Goal: Task Accomplishment & Management: Manage account settings

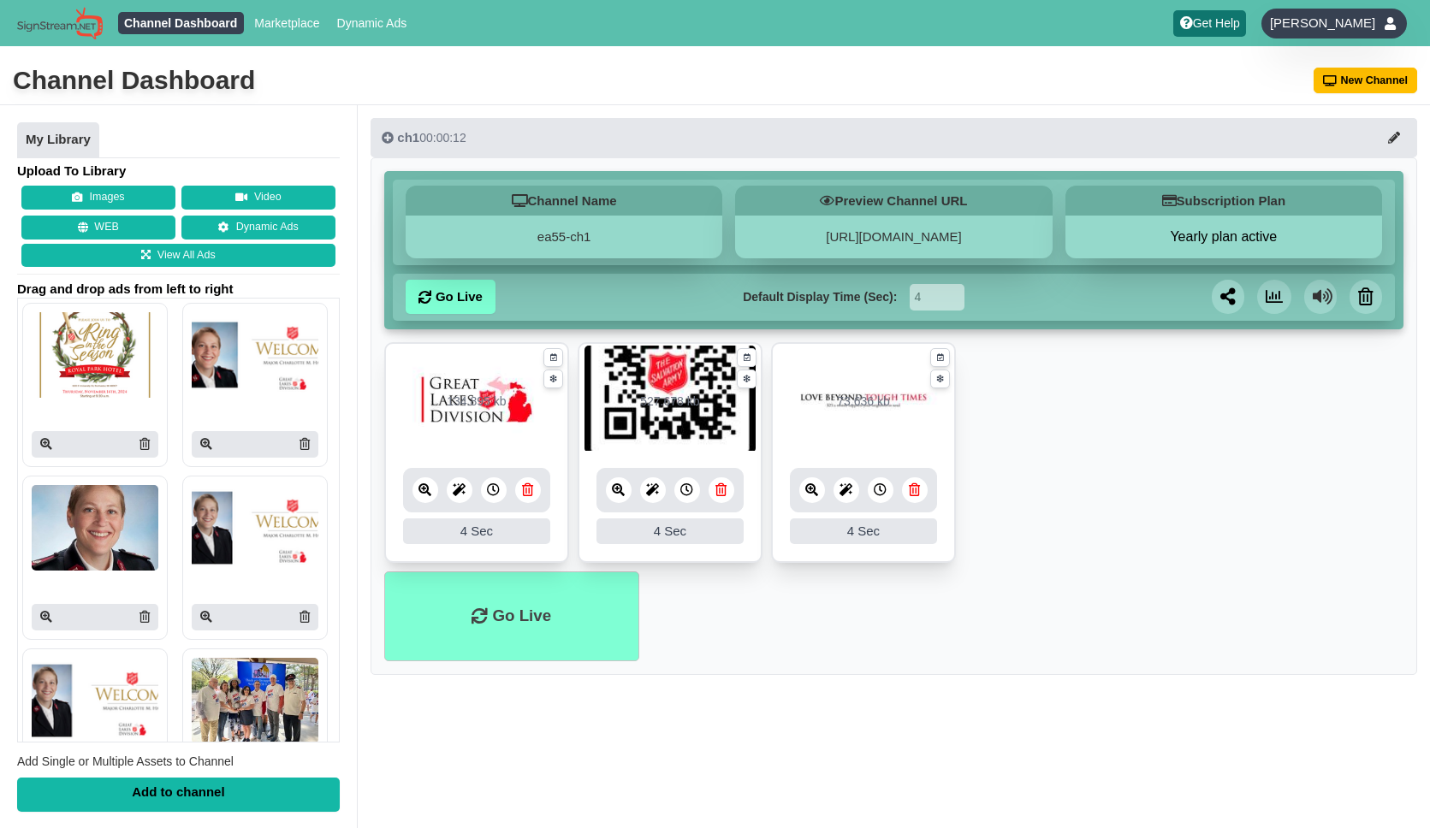
click at [1356, 18] on span "[PERSON_NAME]" at bounding box center [1322, 23] width 105 height 17
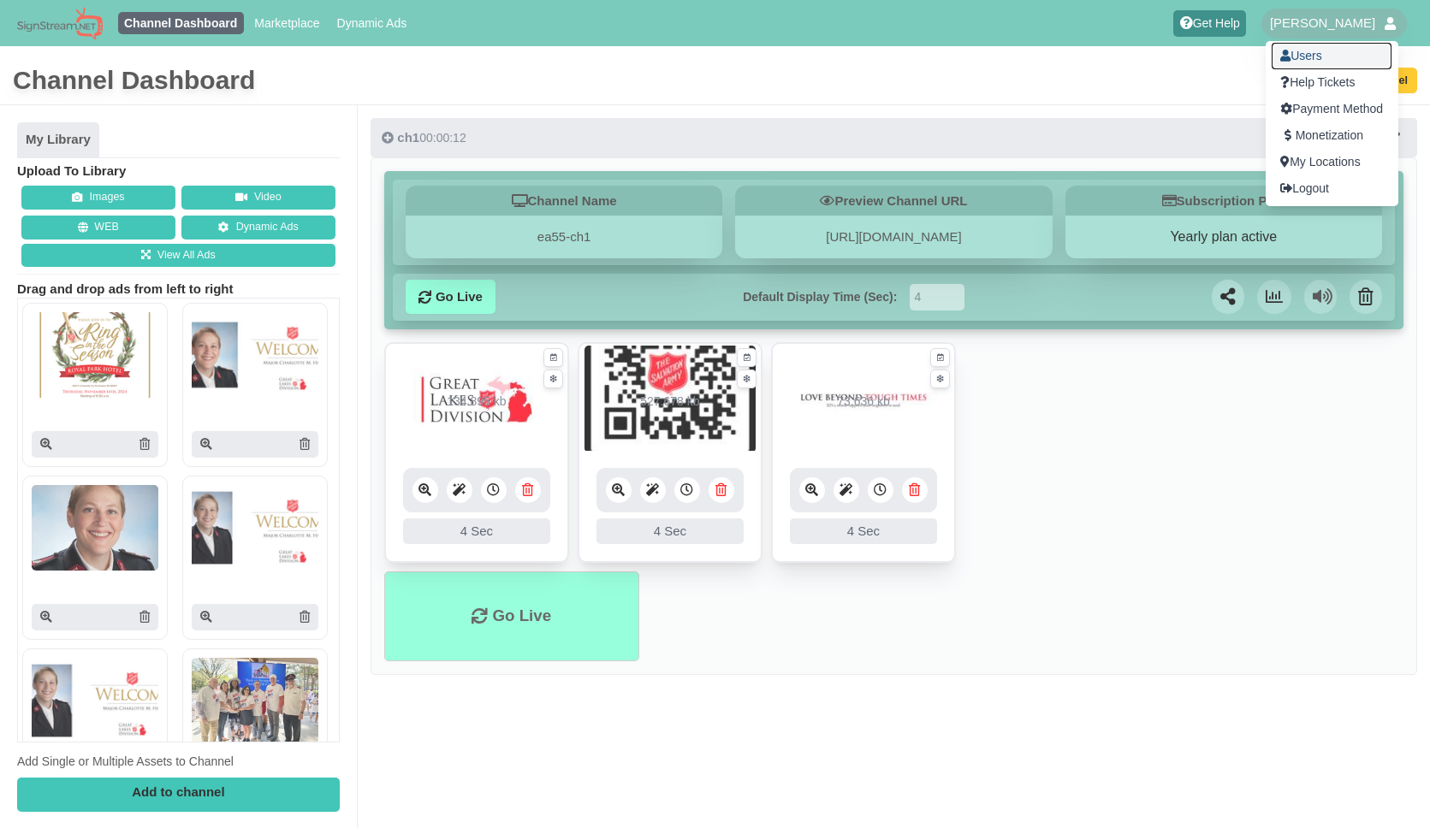
click at [1311, 55] on link "Users" at bounding box center [1332, 56] width 120 height 27
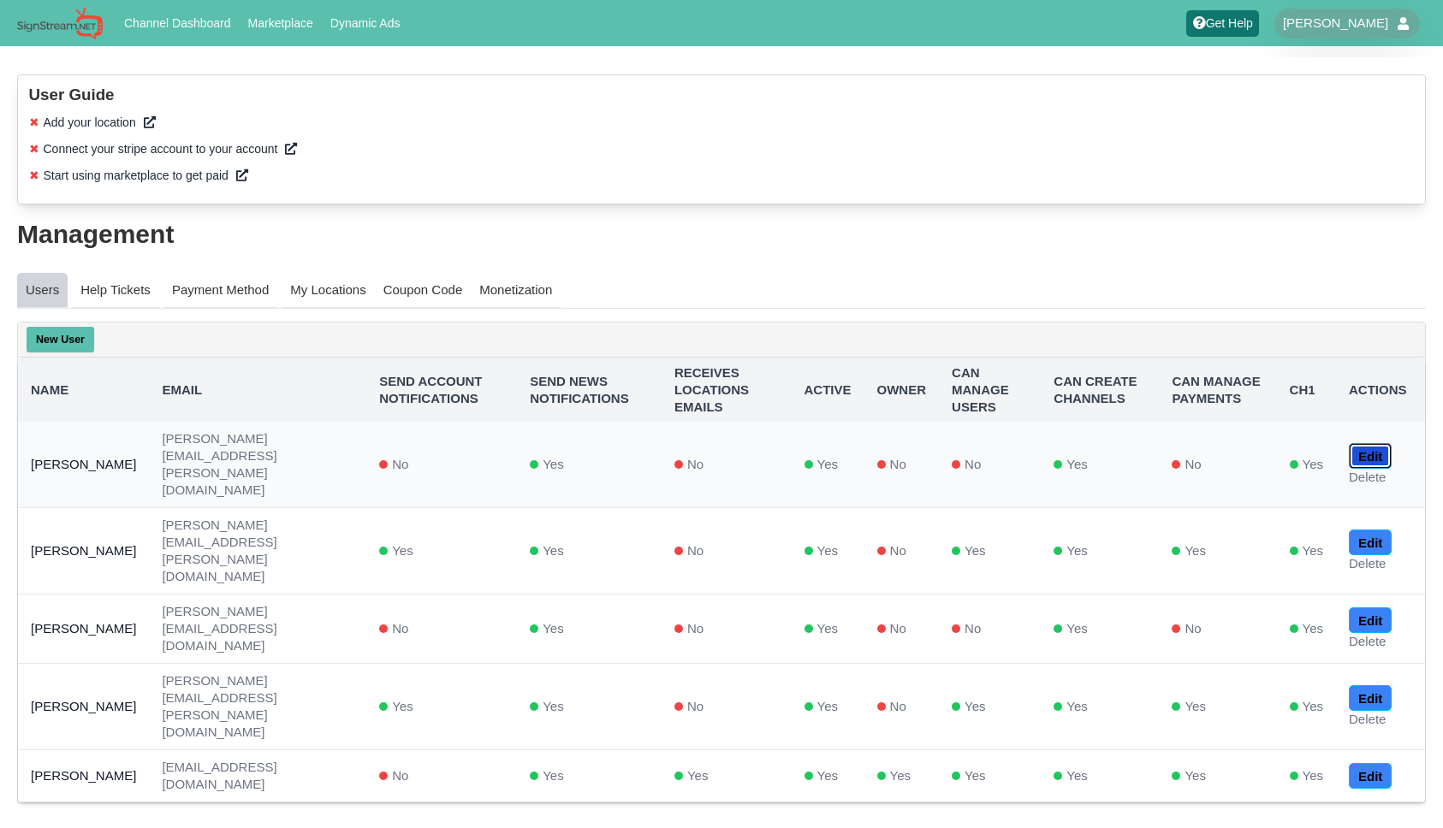
click at [1377, 445] on link "Edit" at bounding box center [1370, 456] width 43 height 26
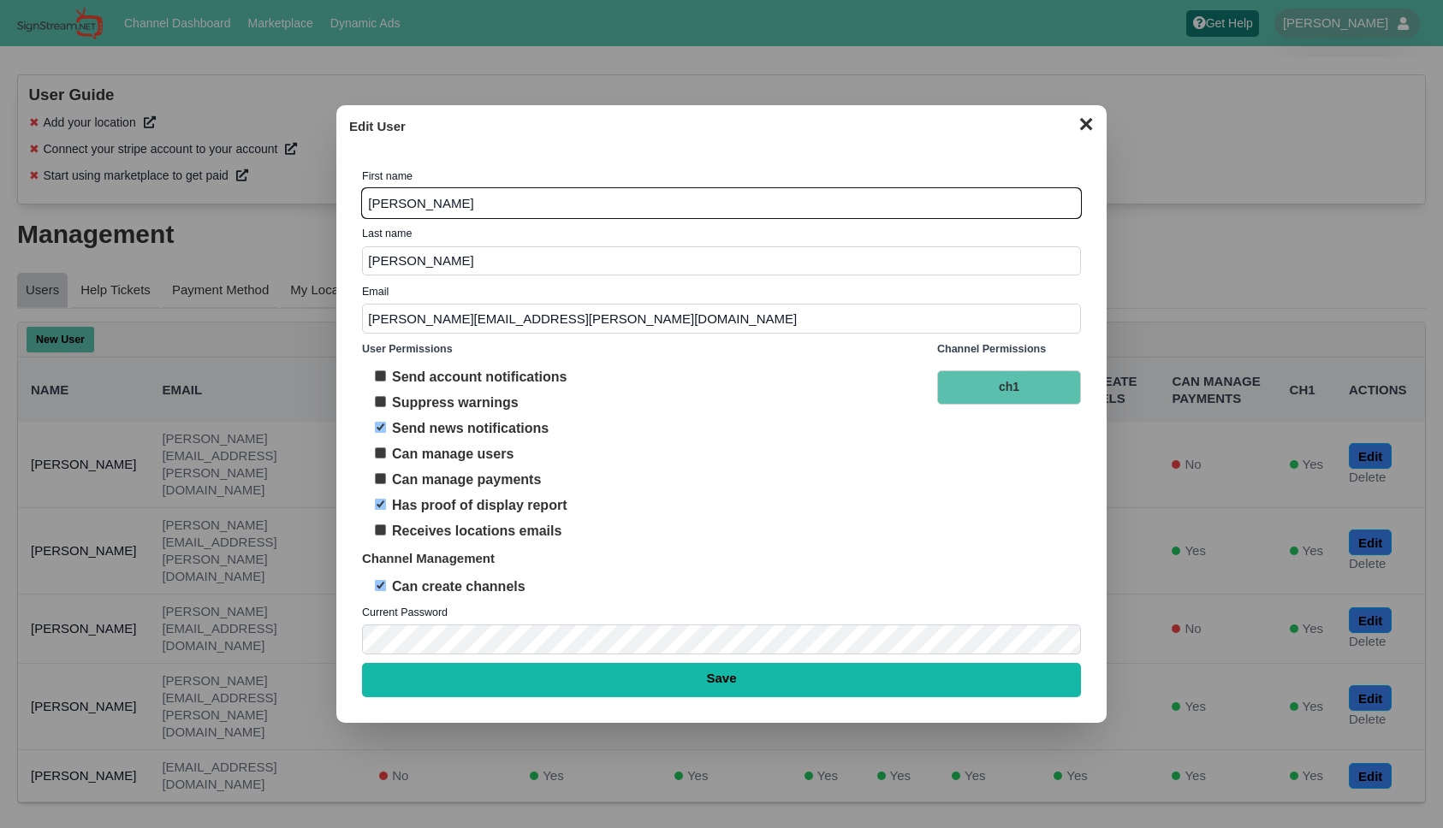
click at [382, 372] on input "Send account notifications" at bounding box center [380, 376] width 11 height 11
checkbox input "true"
click at [382, 401] on input "Suppress warnings" at bounding box center [380, 401] width 11 height 11
checkbox input "true"
click at [379, 448] on input "Can manage users" at bounding box center [380, 453] width 11 height 11
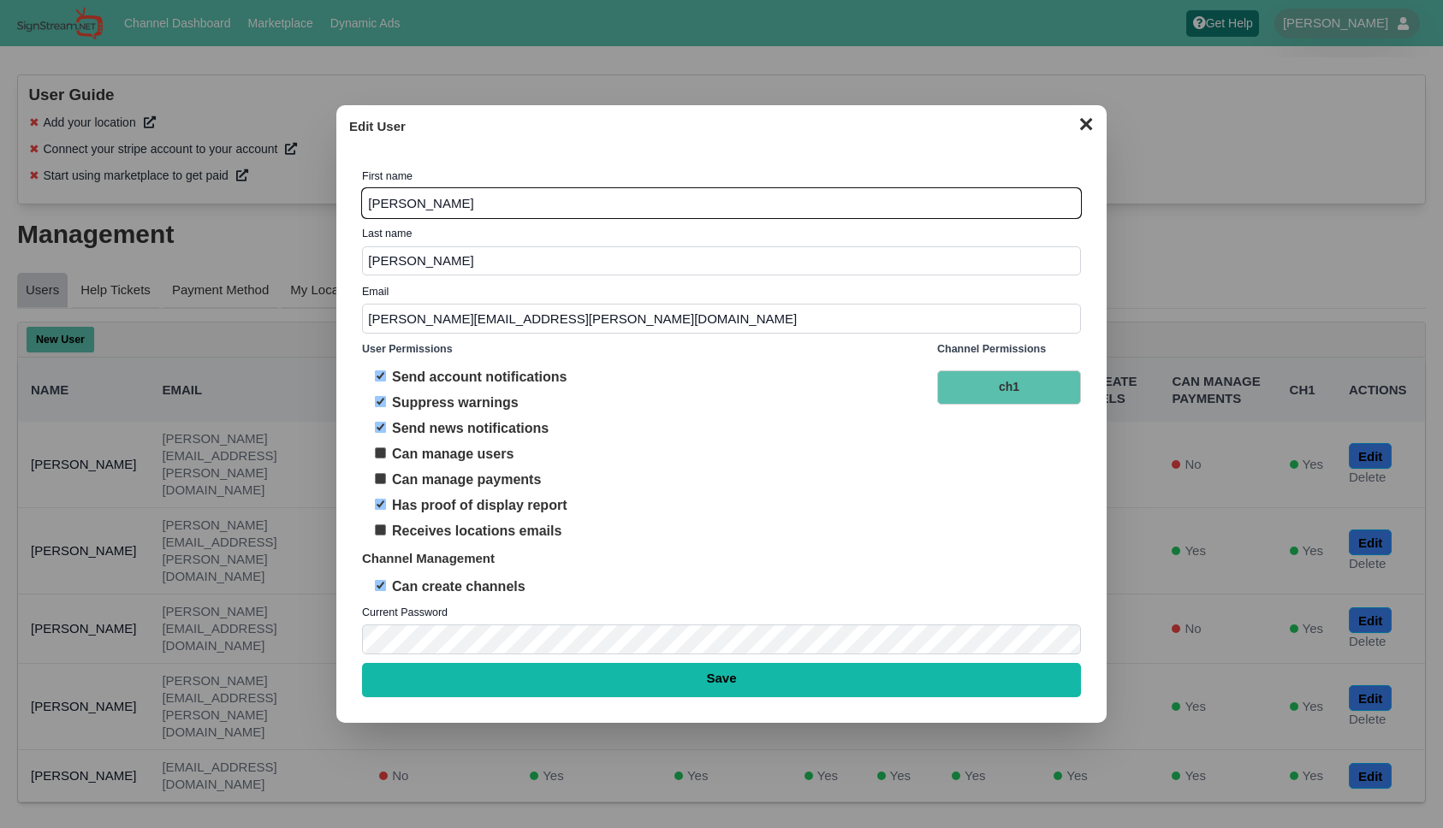
checkbox input "true"
click at [381, 479] on input "Can manage payments" at bounding box center [380, 478] width 11 height 11
checkbox input "true"
click at [383, 531] on input "Receives locations emails" at bounding box center [380, 530] width 11 height 11
checkbox input "true"
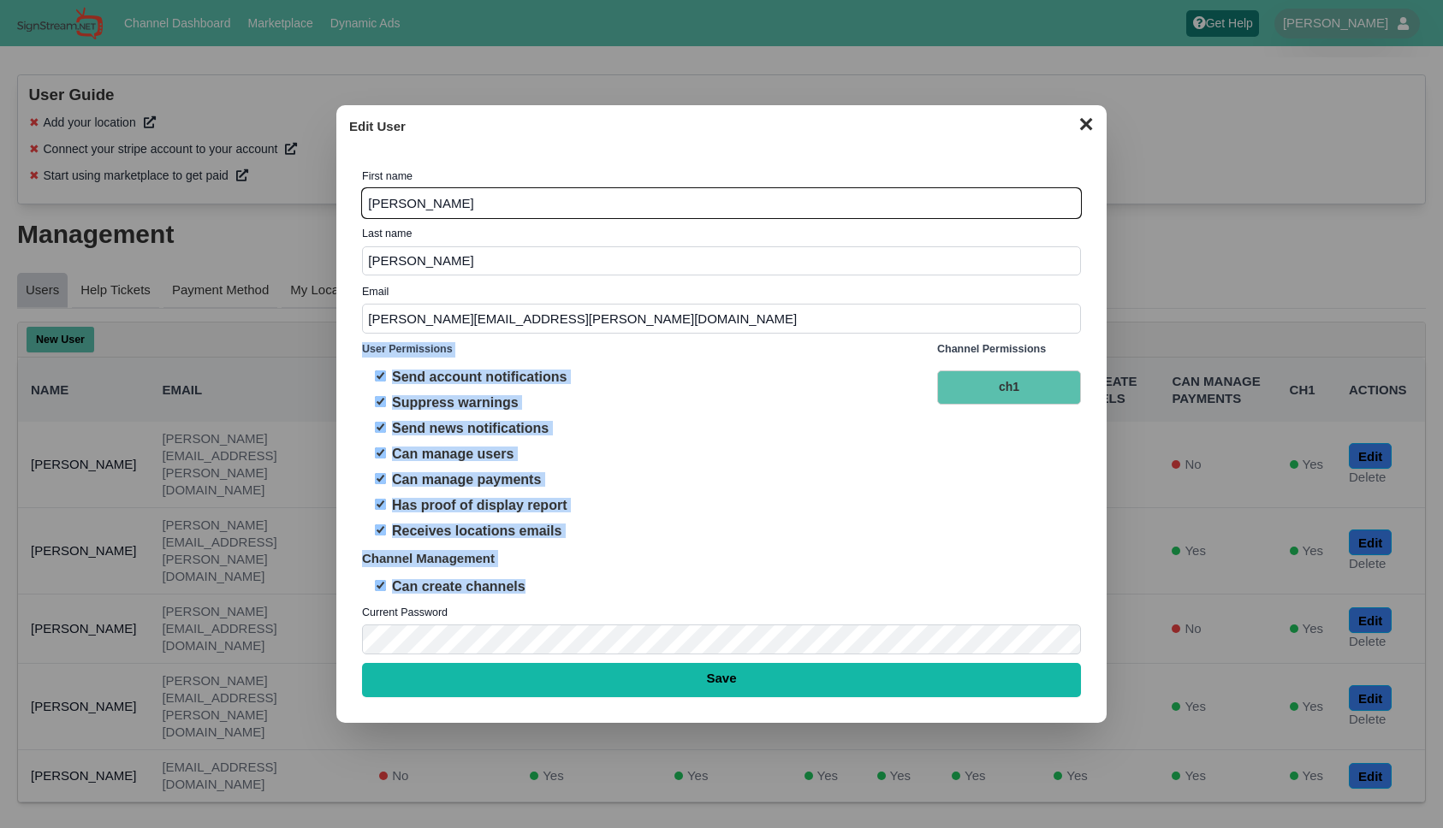
drag, startPoint x: 553, startPoint y: 584, endPoint x: 346, endPoint y: 353, distance: 309.7
click at [346, 353] on div "✕ Edit User First name First Name Christina Last name Last Name Holman Email Em…" at bounding box center [721, 414] width 770 height 619
copy div "User Permissions Send account notifications Suppress warnings Send news notific…"
click at [1084, 128] on button "✕" at bounding box center [1085, 123] width 33 height 26
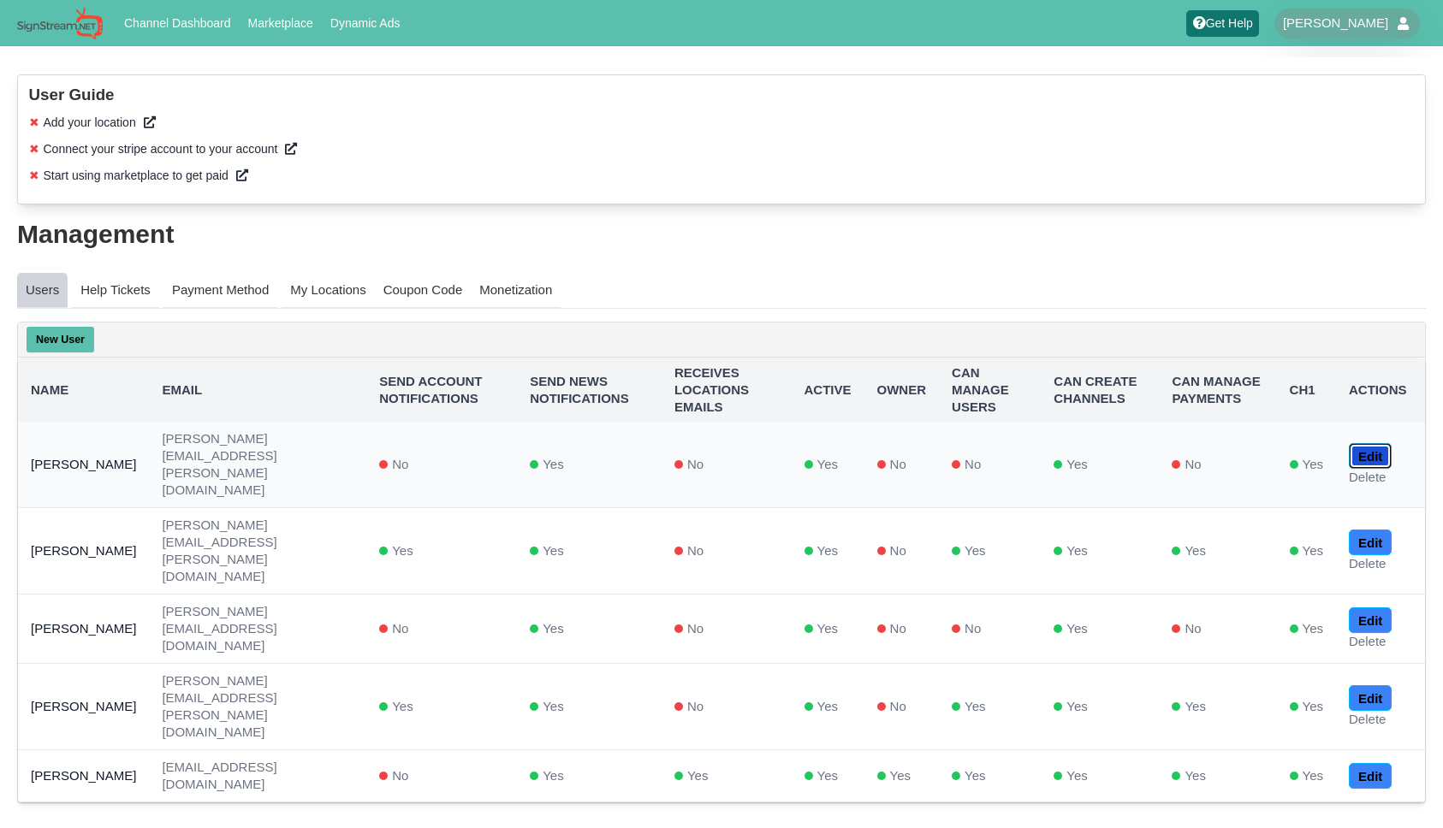
click at [1382, 443] on link "Edit" at bounding box center [1370, 456] width 43 height 26
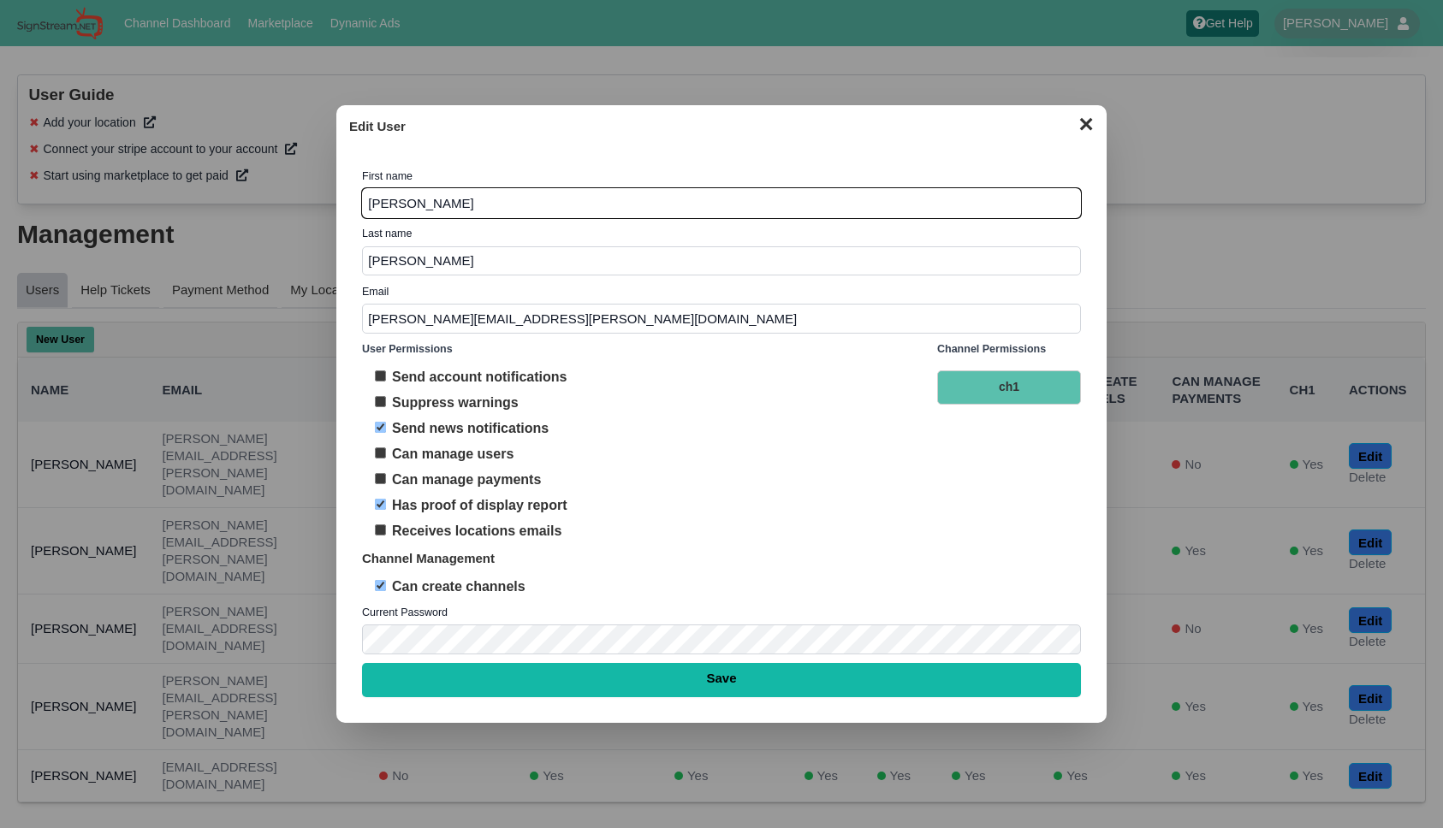
click at [380, 377] on input "Send account notifications" at bounding box center [380, 376] width 11 height 11
checkbox input "true"
click at [380, 396] on input "Suppress warnings" at bounding box center [380, 401] width 11 height 11
checkbox input "true"
click at [381, 453] on input "Can manage users" at bounding box center [380, 453] width 11 height 11
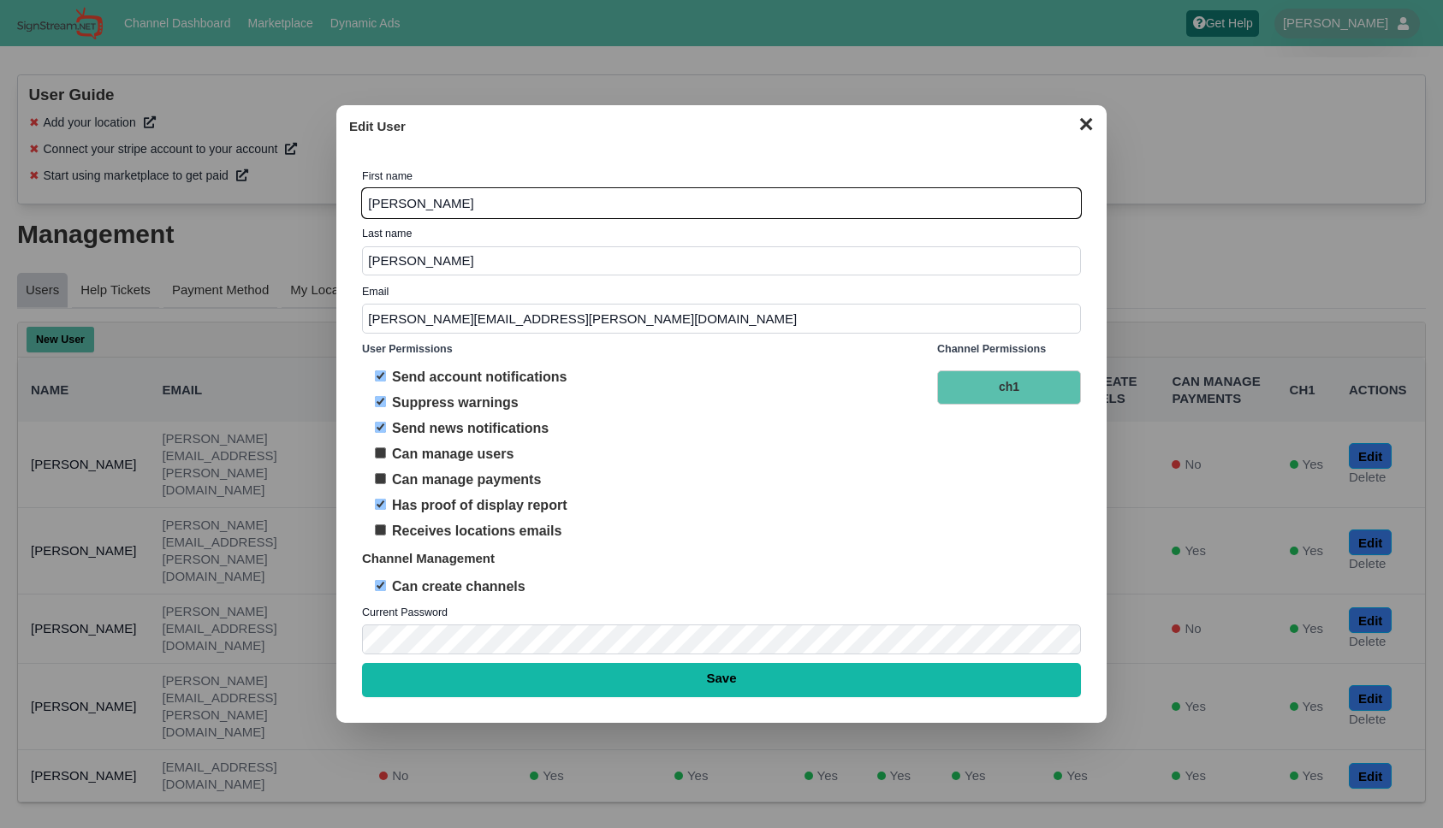
checkbox input "true"
click at [381, 479] on input "Can manage payments" at bounding box center [380, 478] width 11 height 11
checkbox input "true"
click at [380, 528] on input "Receives locations emails" at bounding box center [380, 530] width 11 height 11
checkbox input "true"
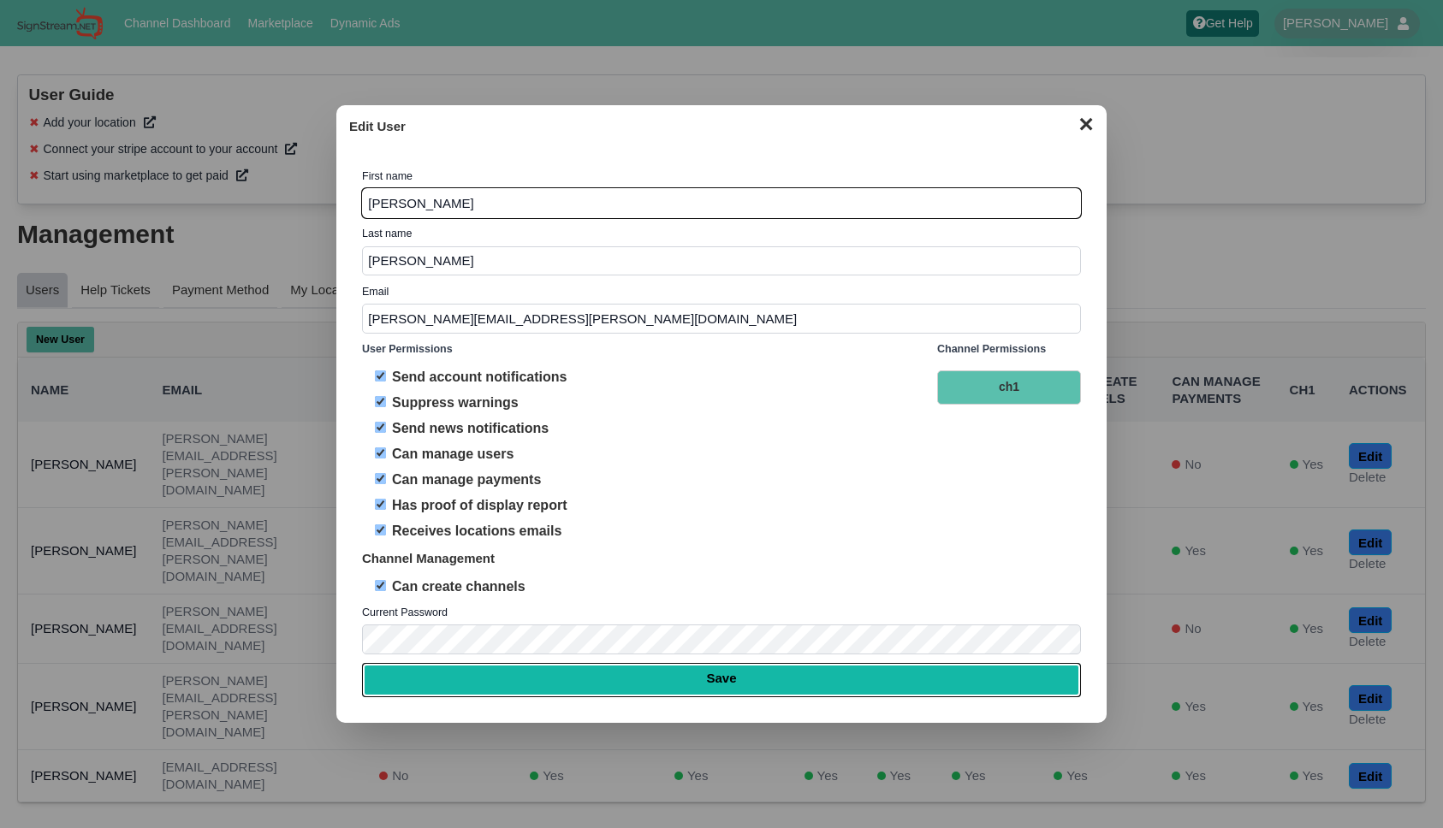
click at [720, 684] on input "Save" at bounding box center [721, 680] width 719 height 34
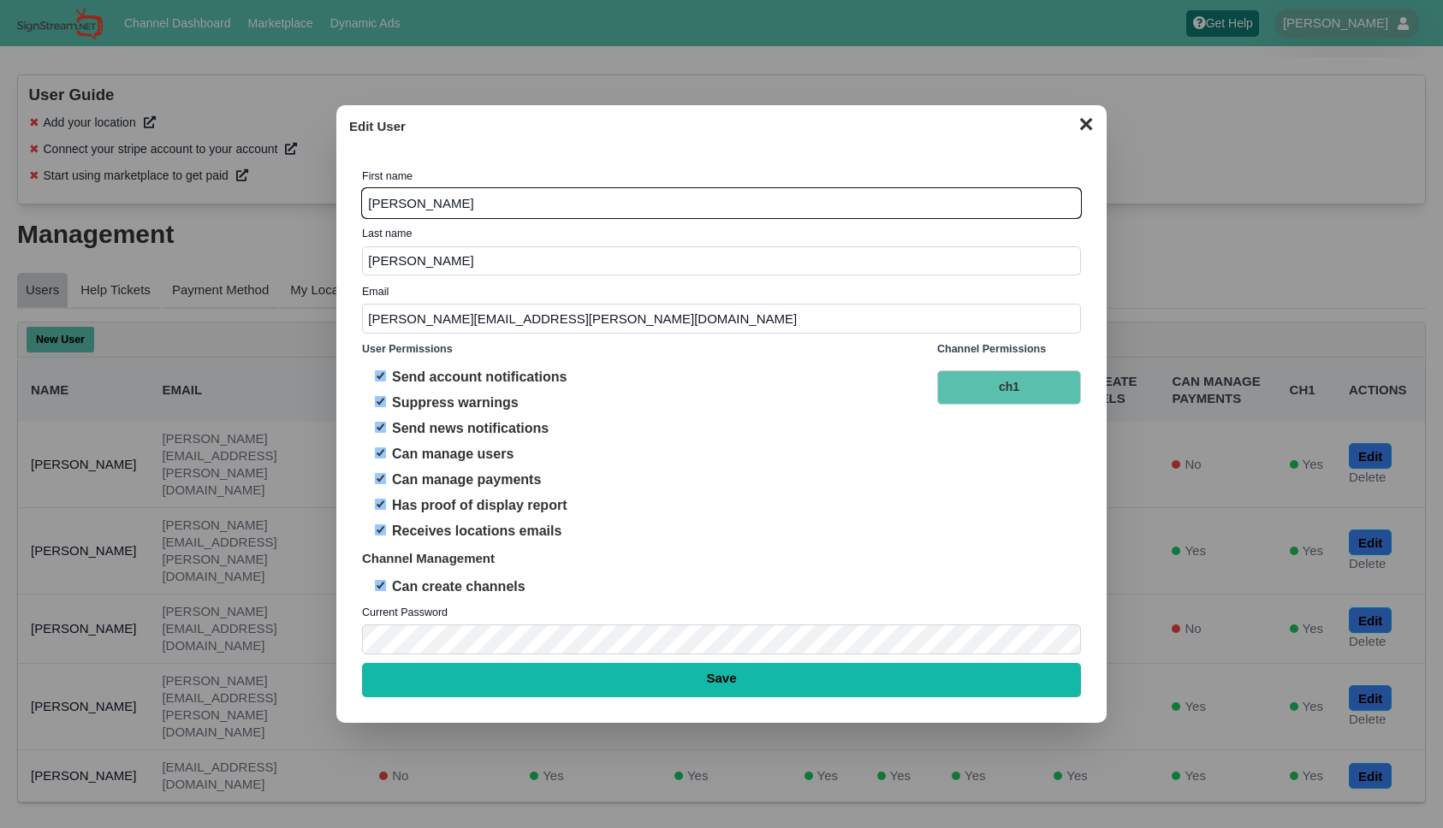
type input "Saving..."
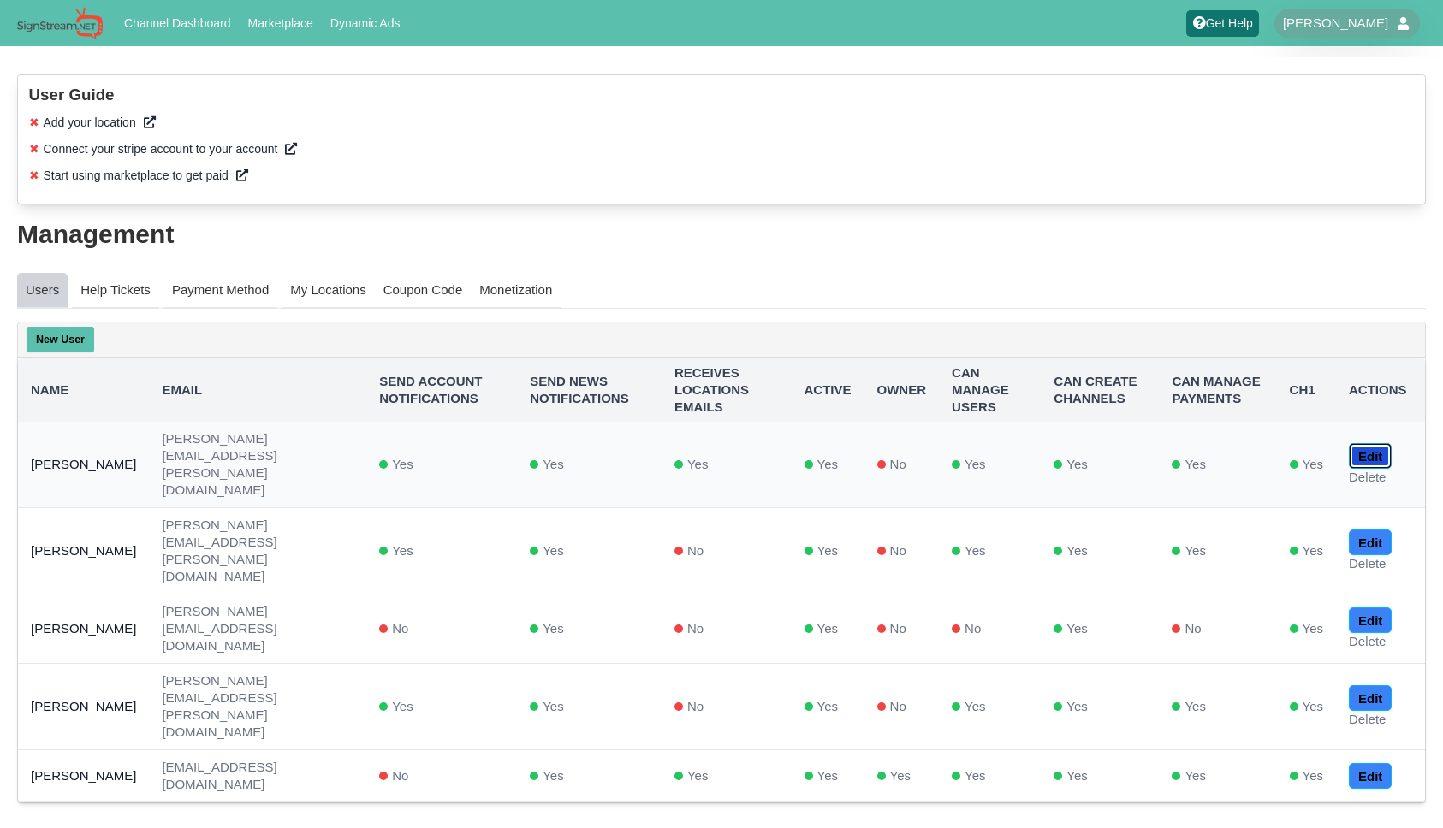
click at [1385, 444] on link "Edit" at bounding box center [1370, 456] width 43 height 26
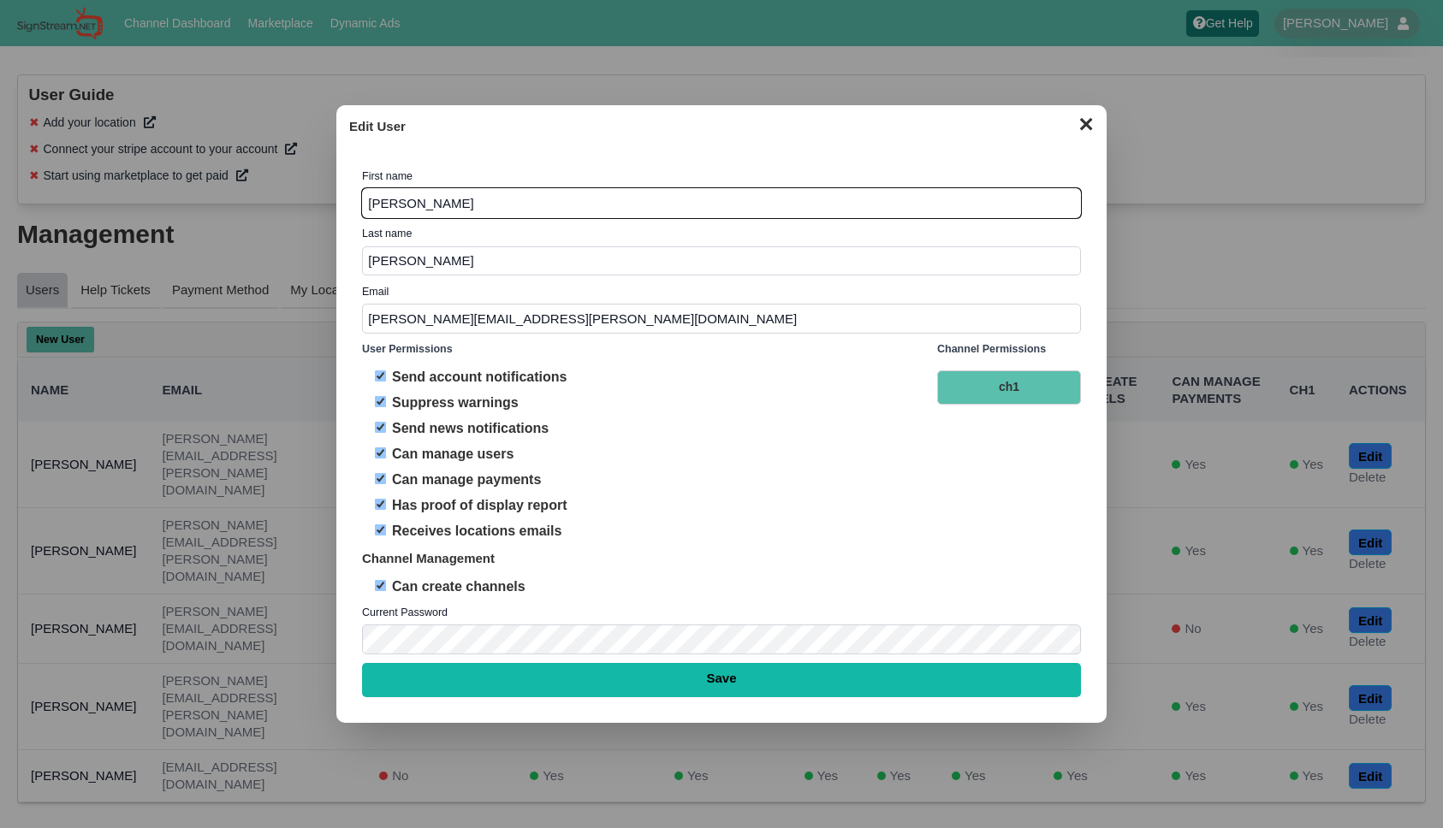
click at [1091, 130] on button "✕" at bounding box center [1085, 123] width 33 height 26
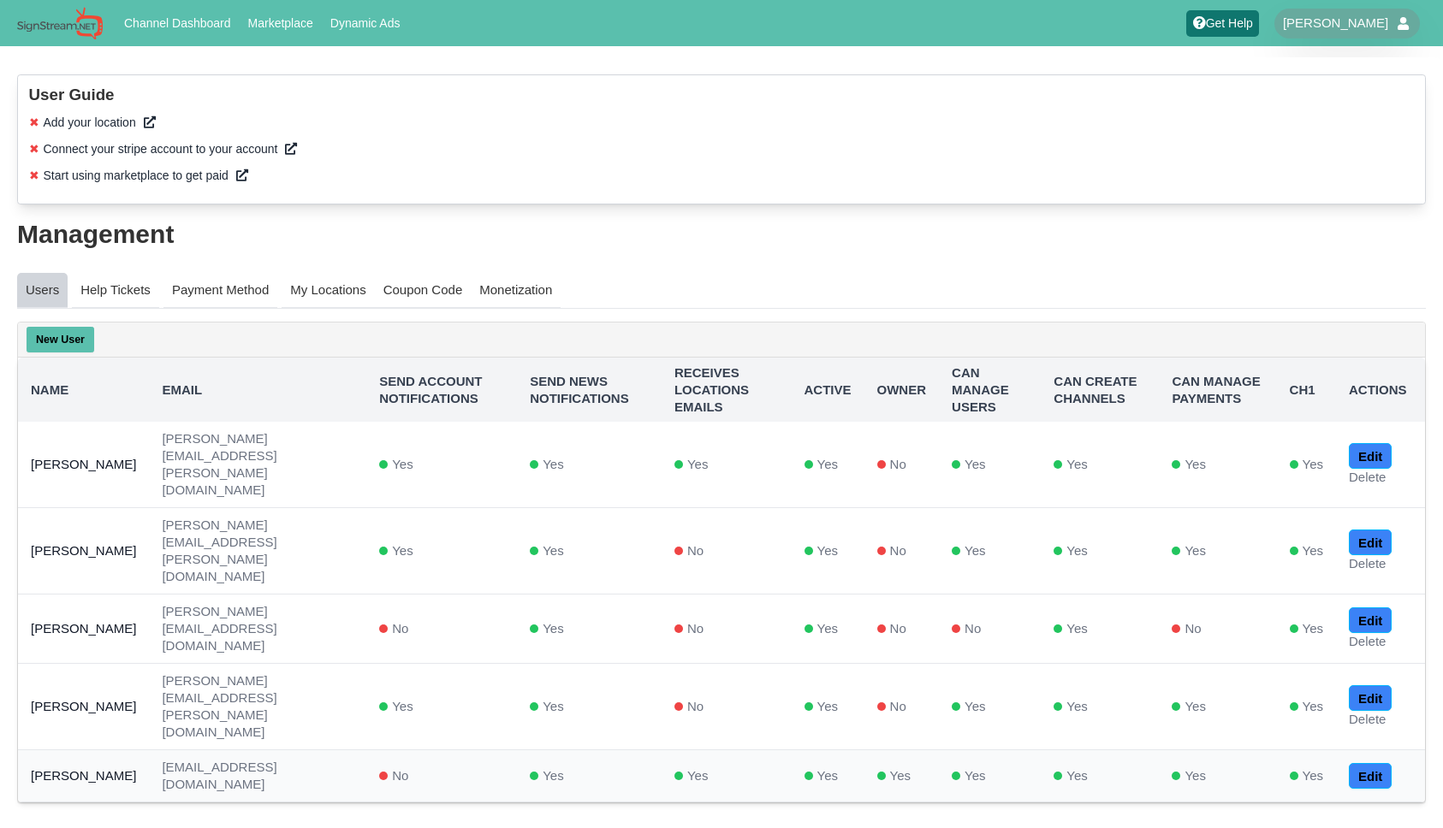
drag, startPoint x: 432, startPoint y: 690, endPoint x: 212, endPoint y: 686, distance: 220.0
click at [212, 751] on td "emi_helpdesk@usc.salvationarmy.org" at bounding box center [257, 777] width 217 height 52
copy td "emi_helpdesk@usc.salvationarmy.org"
click at [499, 727] on div "New User Name Email Send account Notifications Send news Notifications Receives…" at bounding box center [721, 571] width 1409 height 499
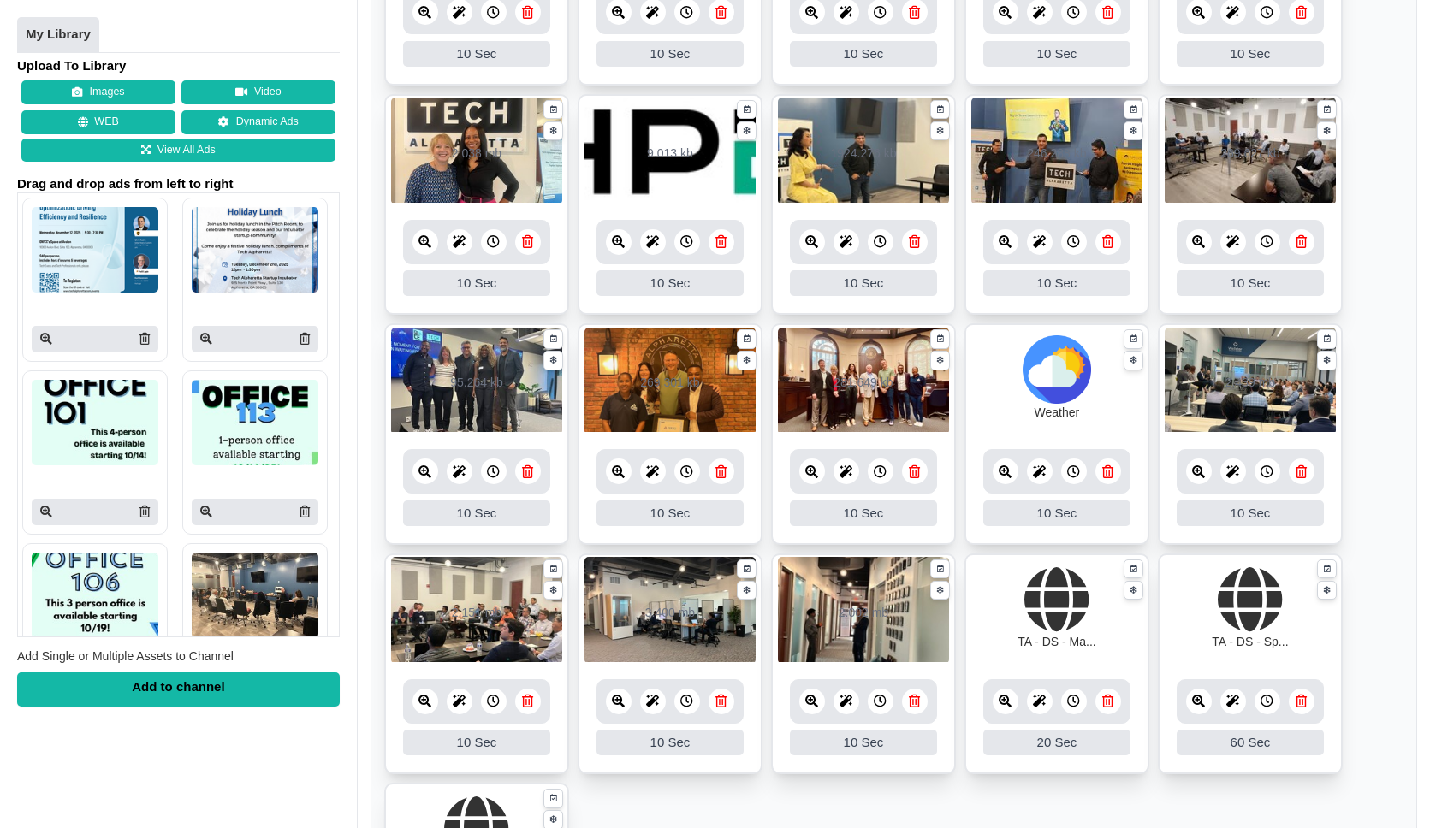
scroll to position [709, 0]
click at [1002, 701] on icon at bounding box center [1005, 700] width 13 height 13
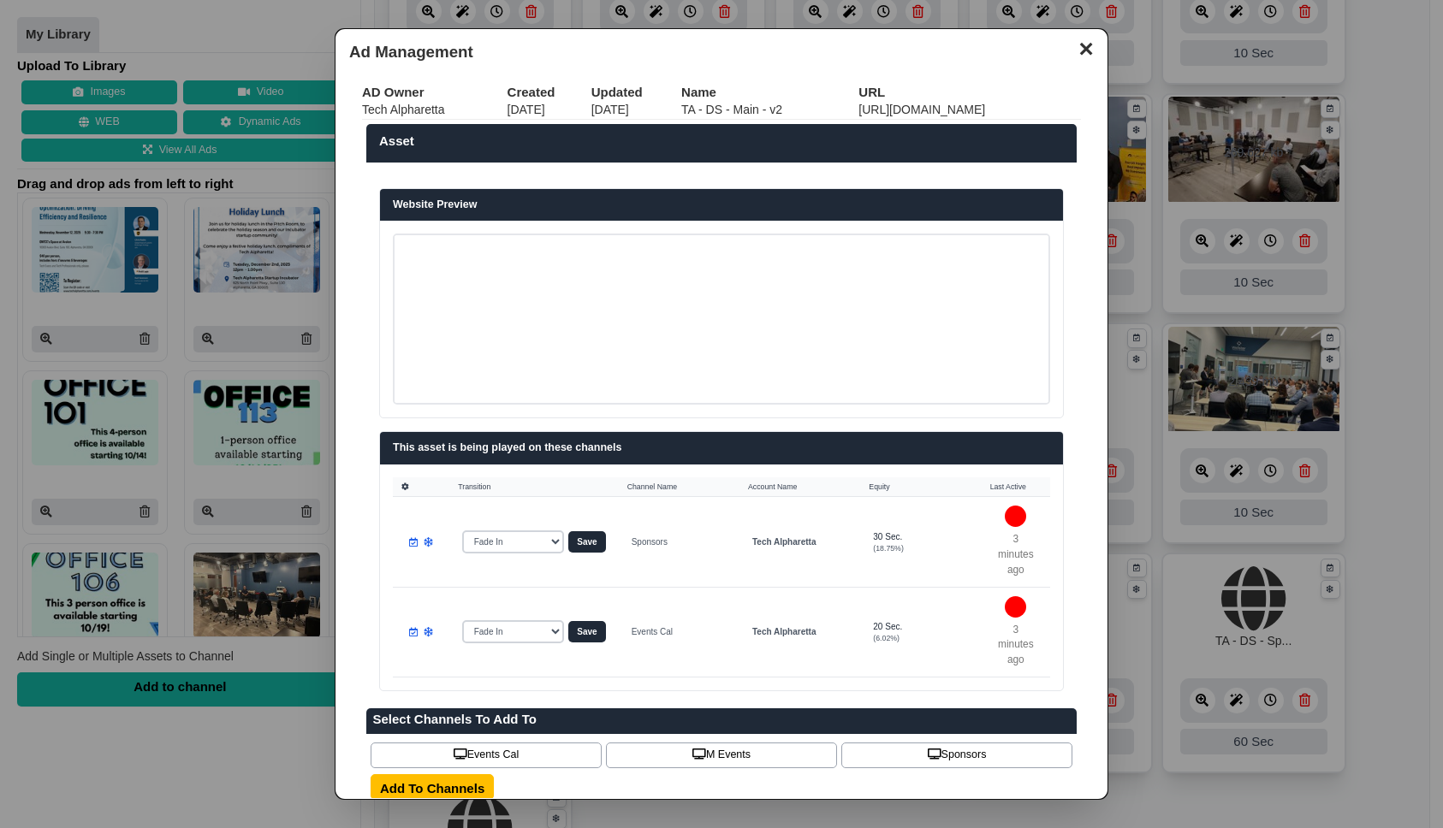
click at [1073, 53] on button "✕" at bounding box center [1085, 47] width 33 height 26
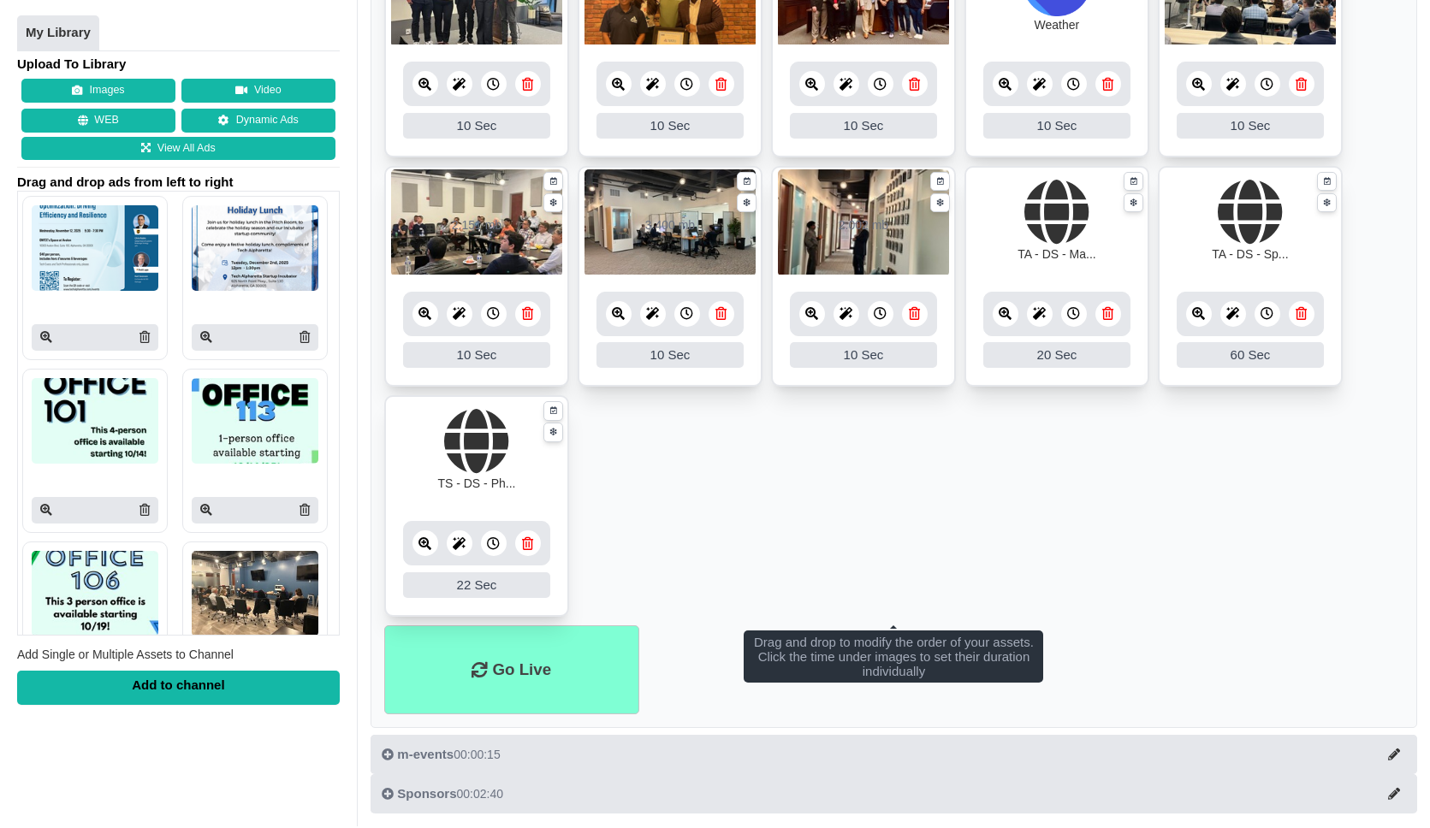
scroll to position [1115, 0]
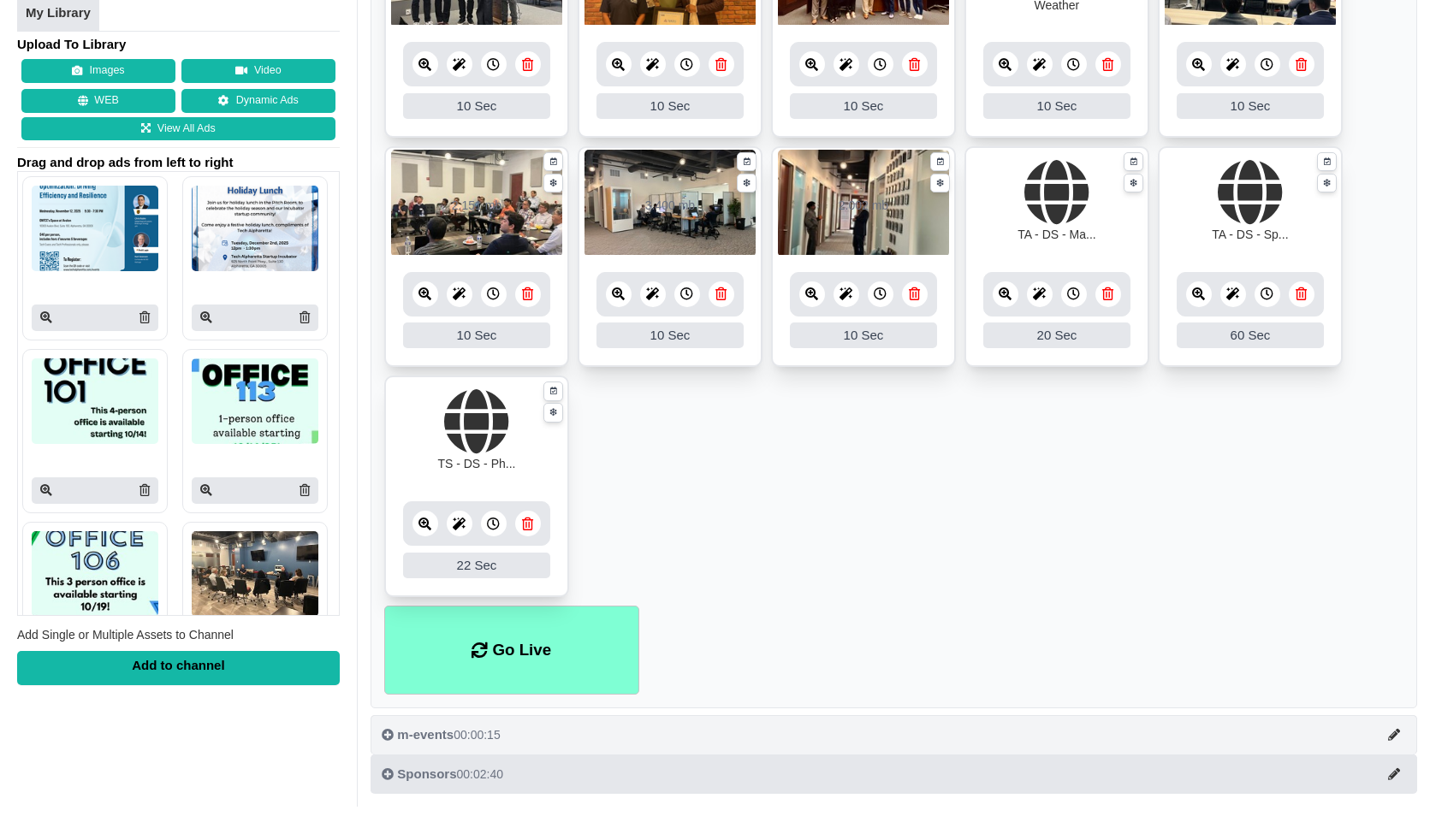
click at [476, 745] on button "m-events 00:00:15" at bounding box center [894, 734] width 1047 height 39
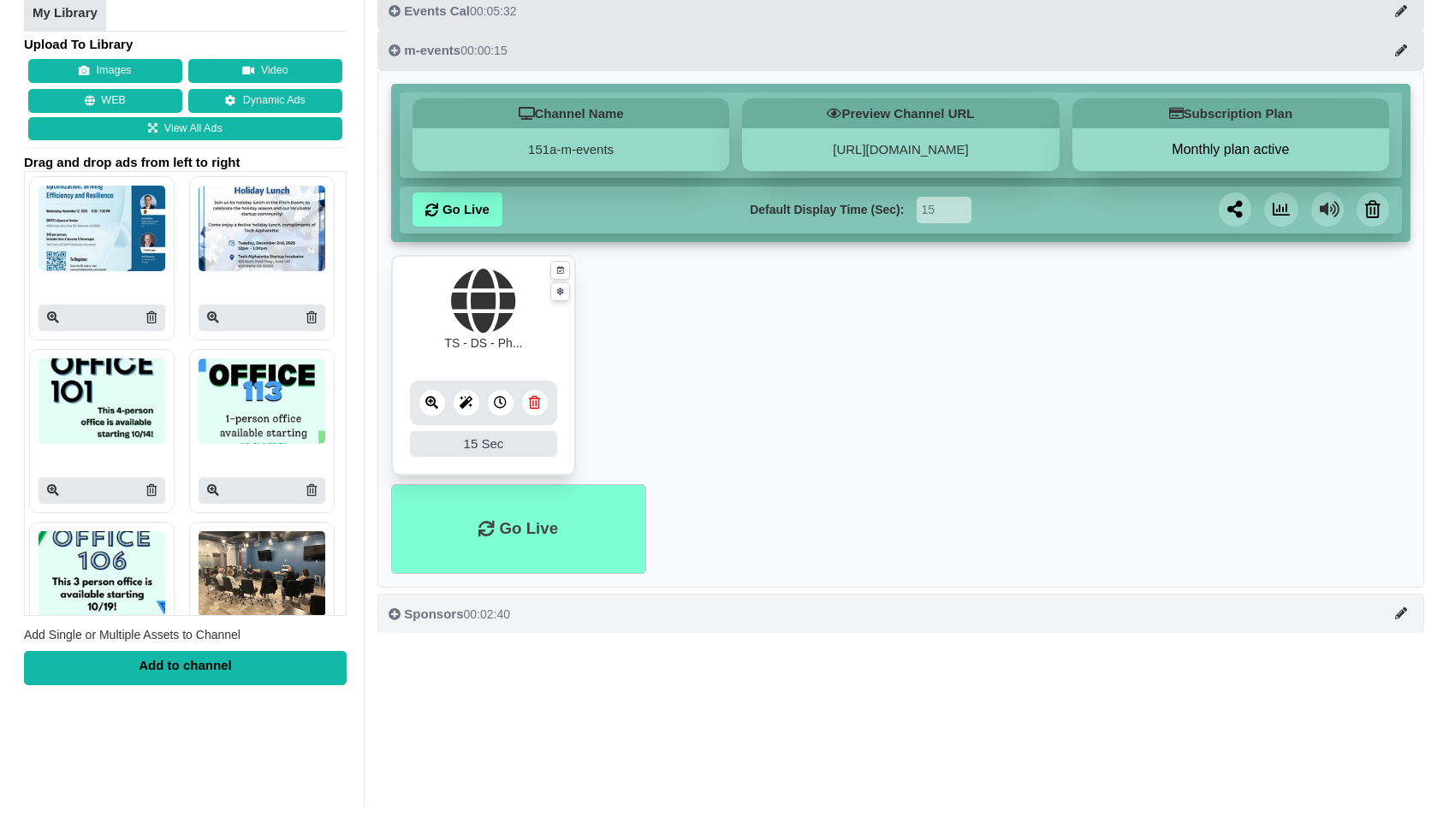
scroll to position [0, 0]
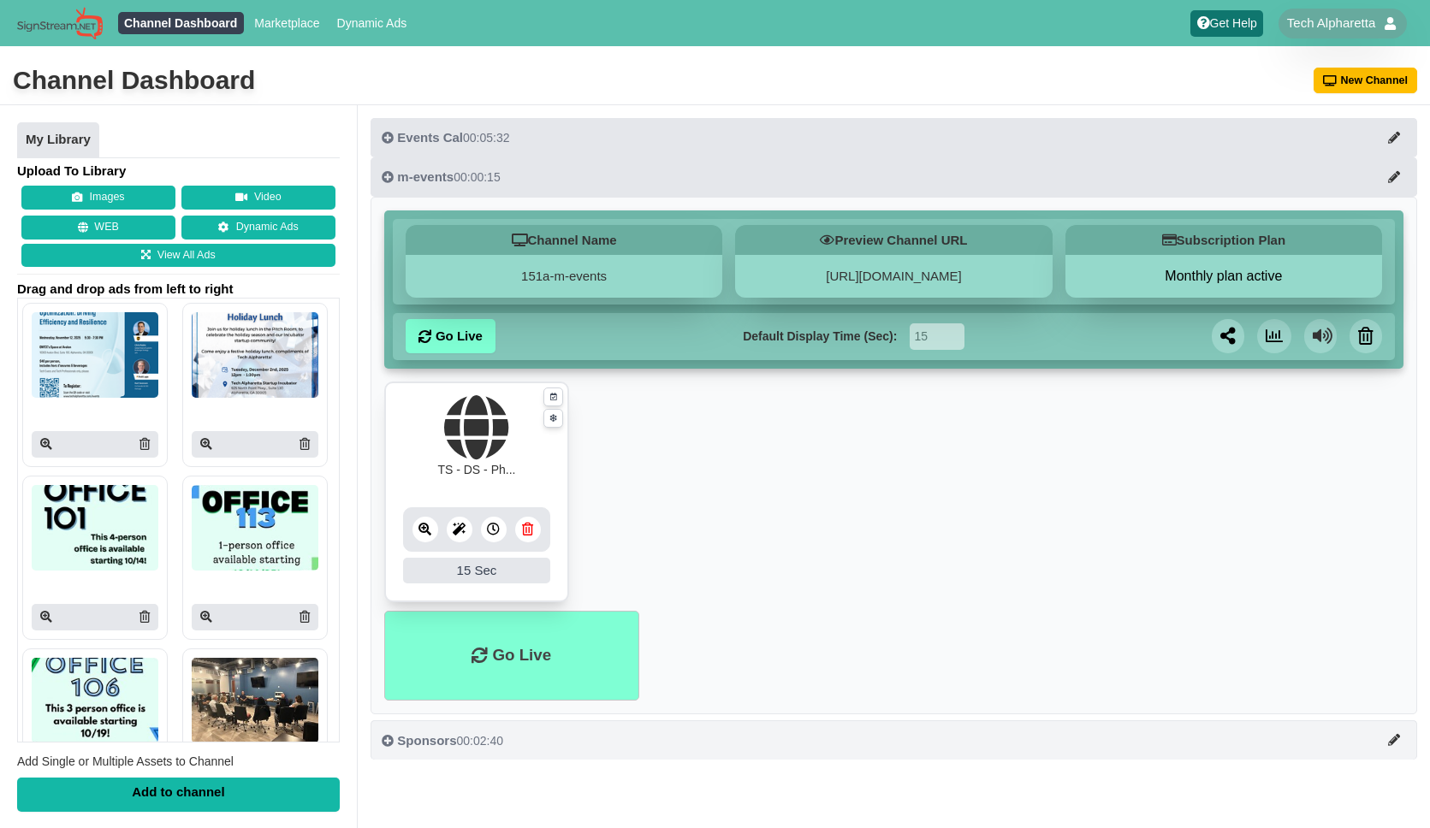
click at [476, 745] on div "Sponsors 00:02:40" at bounding box center [443, 741] width 122 height 17
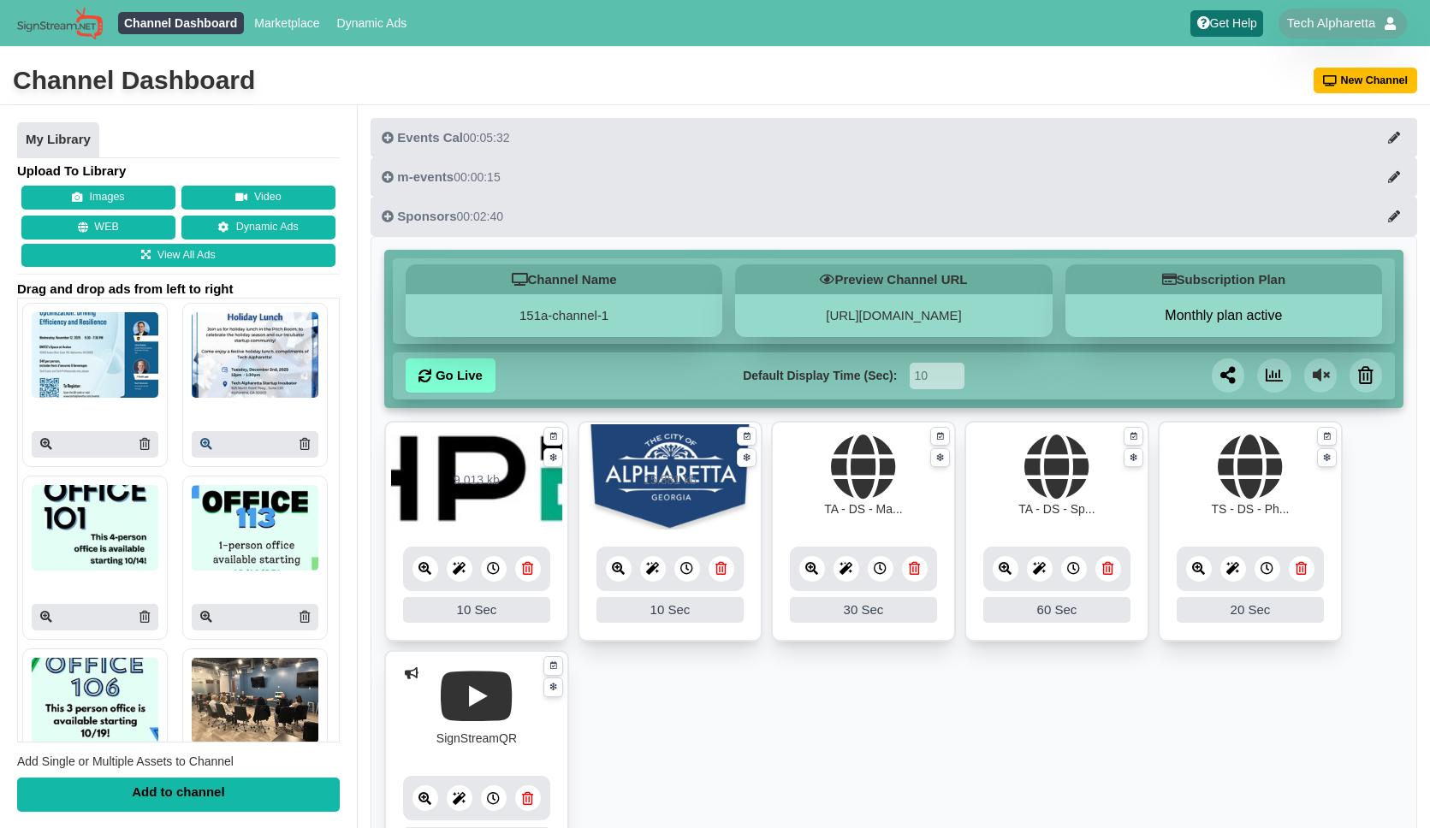
click at [205, 448] on icon at bounding box center [206, 444] width 12 height 12
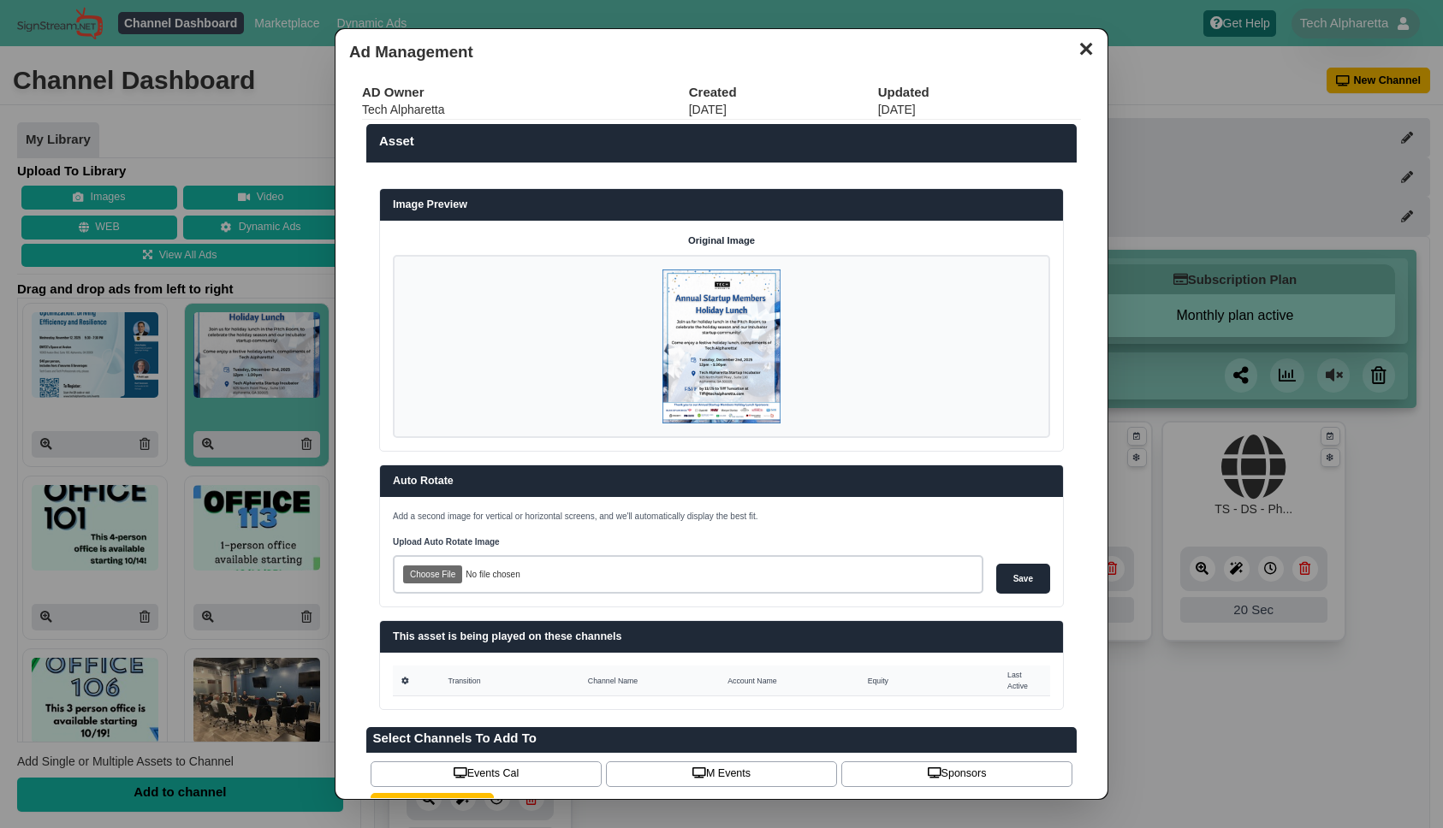
click at [1070, 53] on button "✕" at bounding box center [1085, 47] width 33 height 26
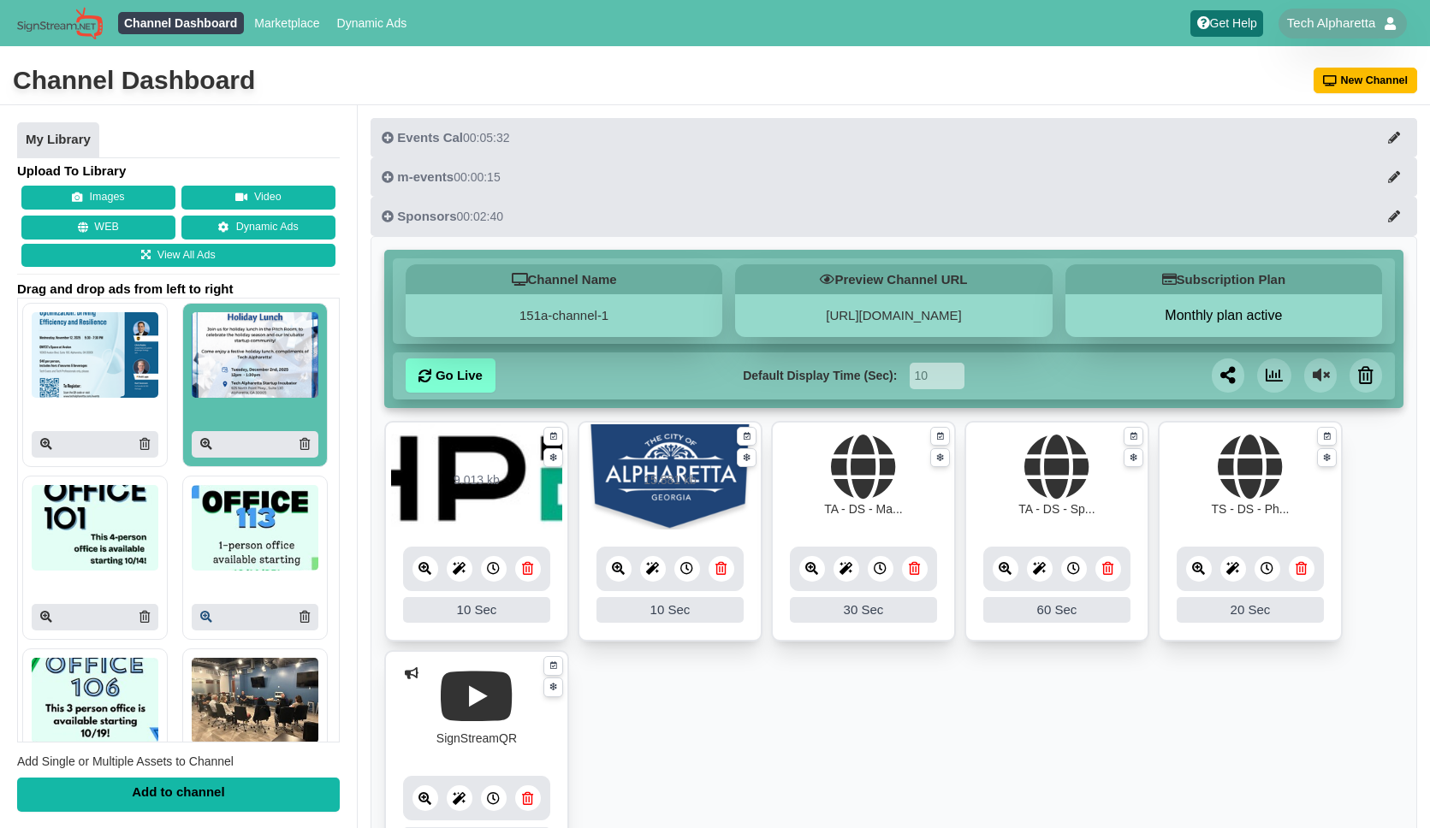
click at [200, 617] on icon at bounding box center [206, 617] width 12 height 12
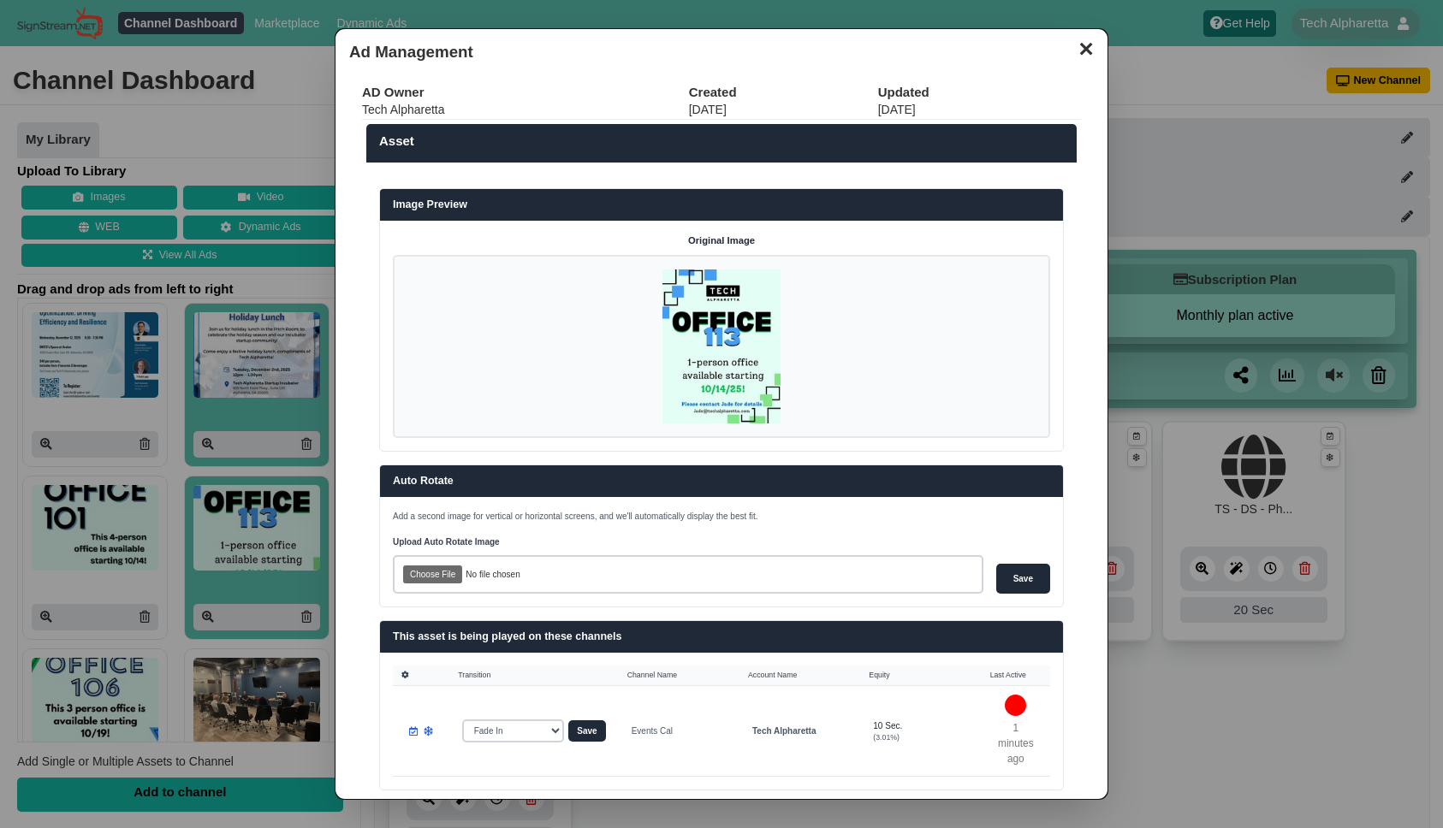
click at [1075, 49] on button "✕" at bounding box center [1085, 47] width 33 height 26
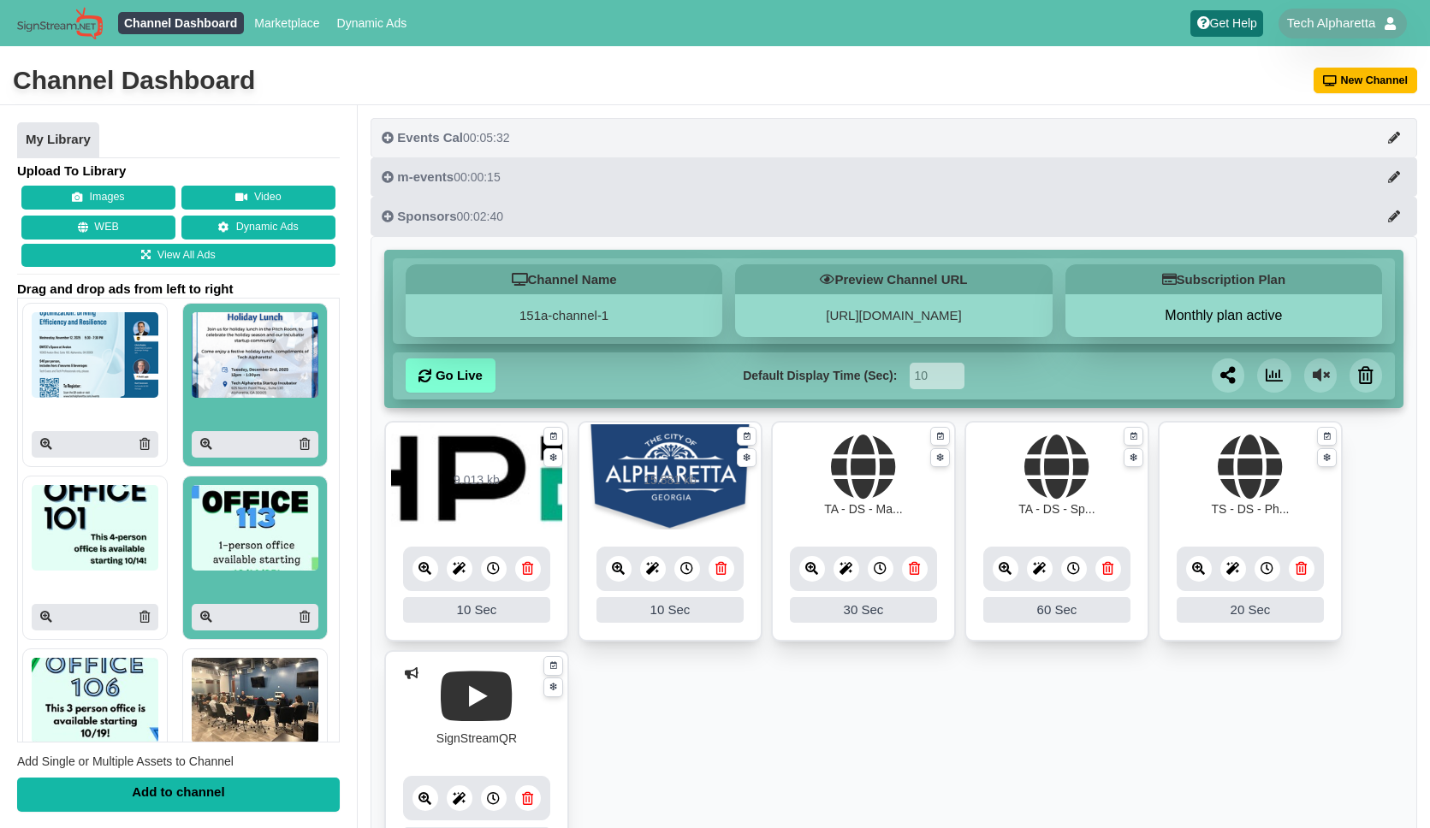
click at [490, 145] on div "Events Cal 00:05:32" at bounding box center [446, 137] width 128 height 17
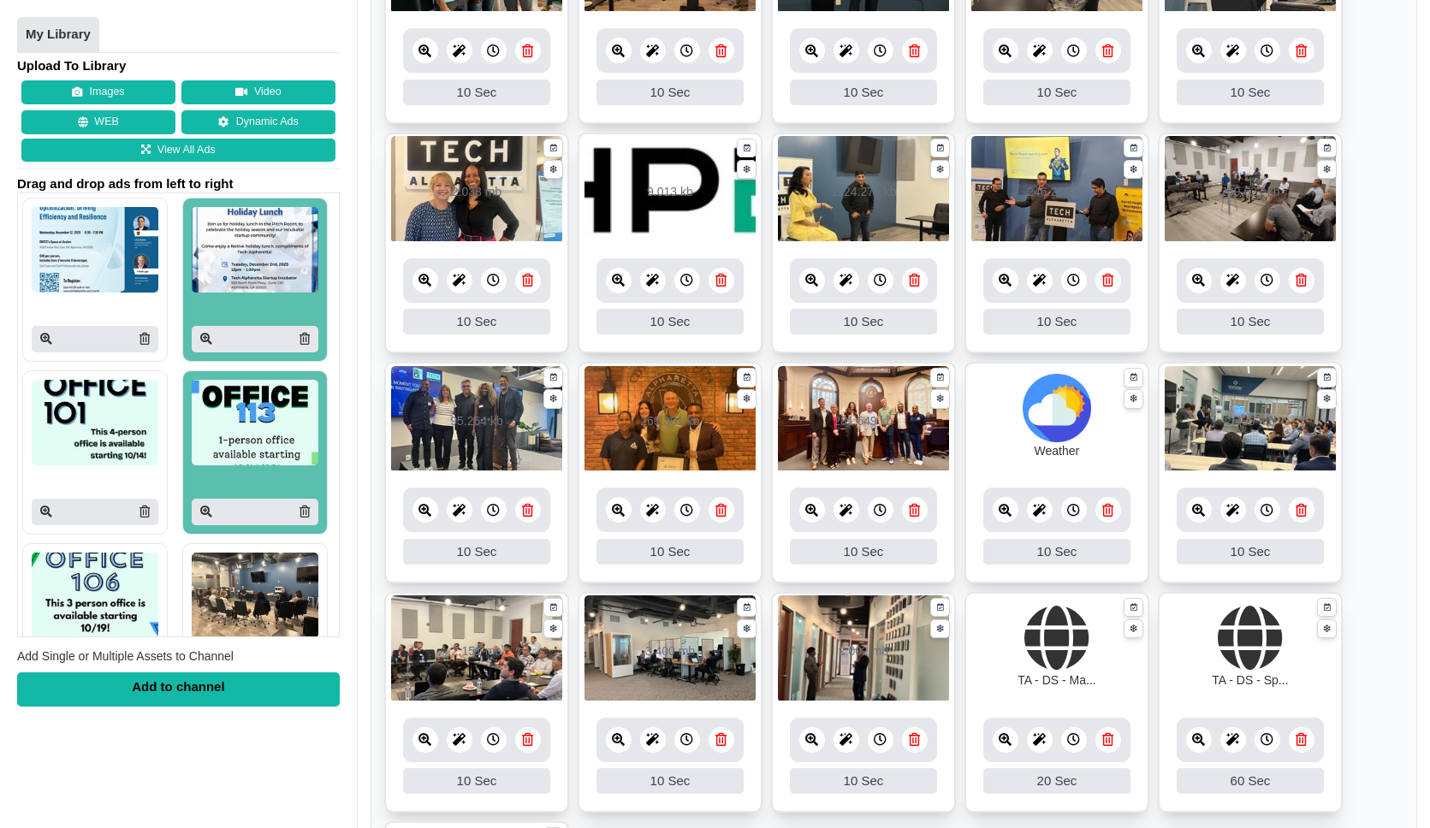
scroll to position [1115, 0]
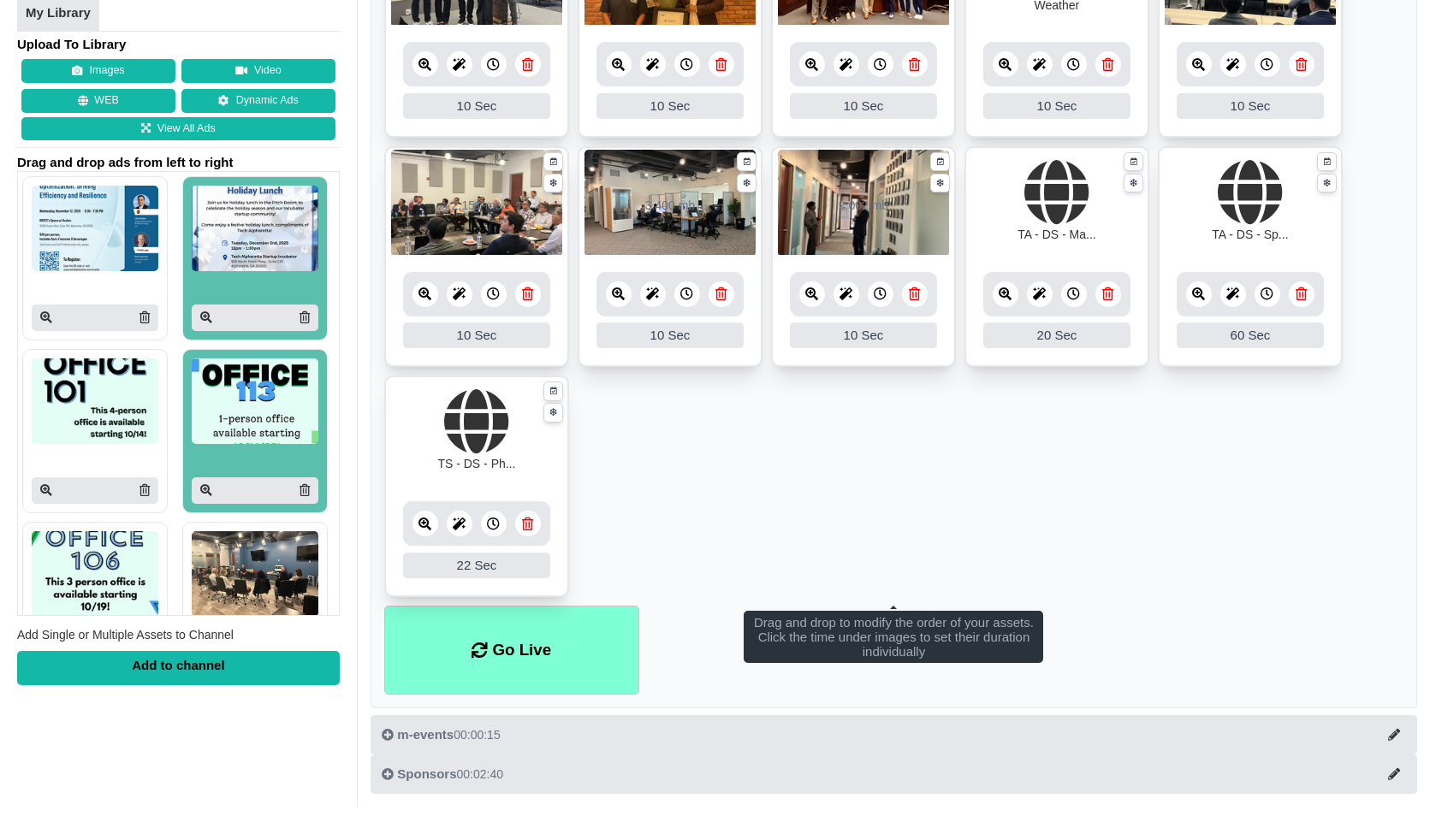
click at [1196, 301] on link at bounding box center [1199, 295] width 26 height 26
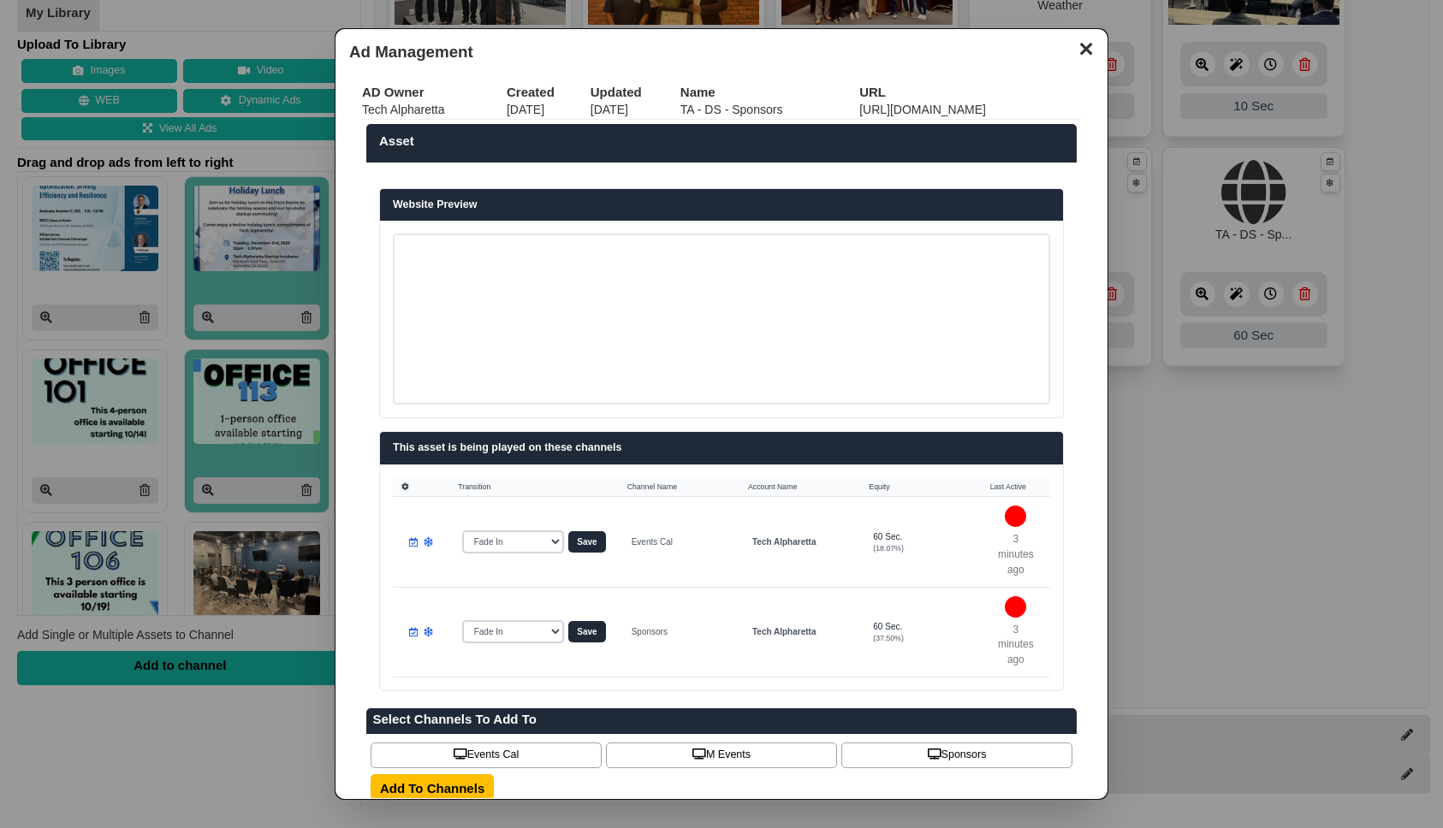
click at [1069, 53] on button "✕" at bounding box center [1085, 47] width 33 height 26
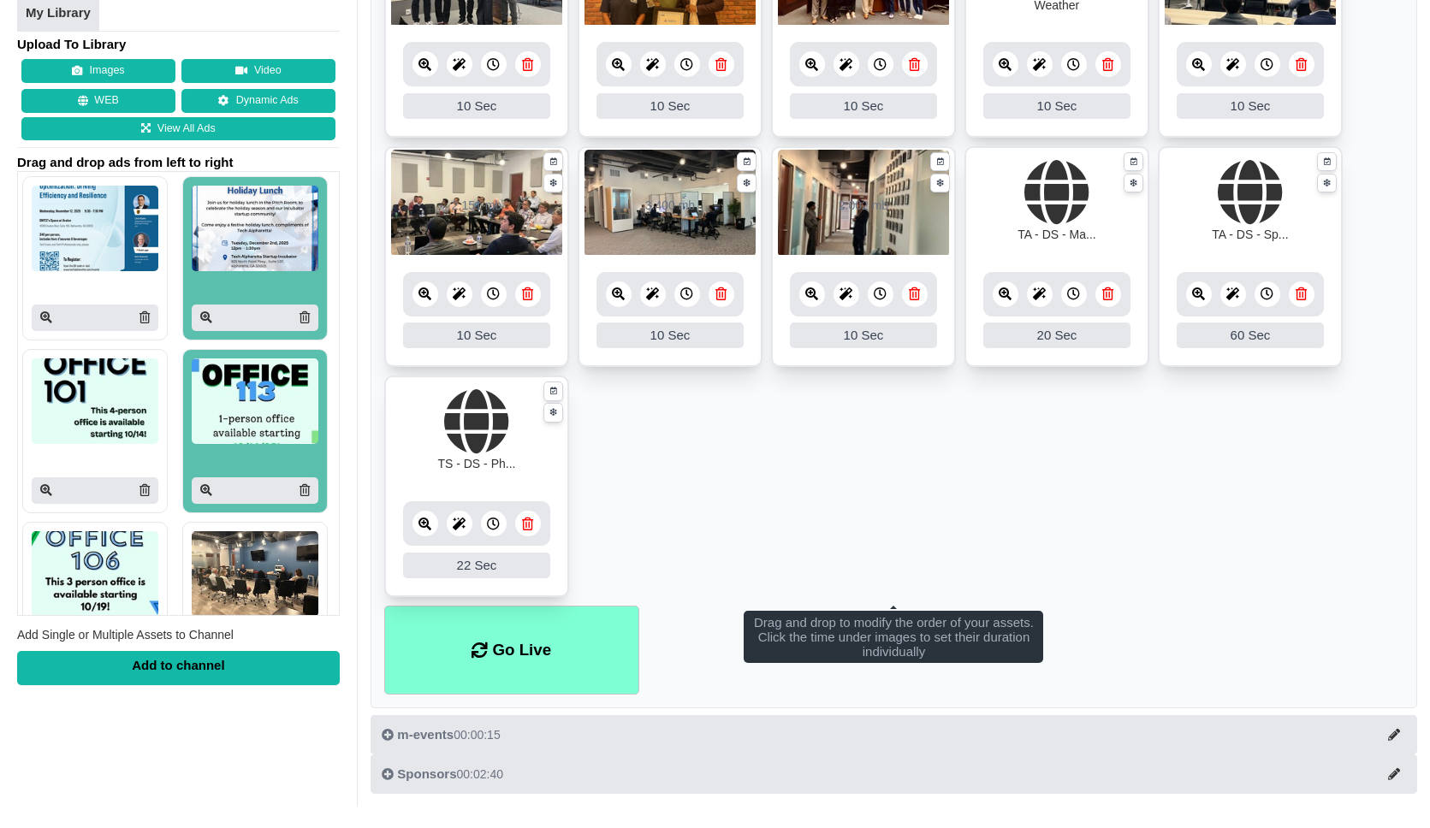
click at [424, 527] on icon at bounding box center [424, 524] width 13 height 13
click at [424, 523] on icon at bounding box center [424, 524] width 13 height 13
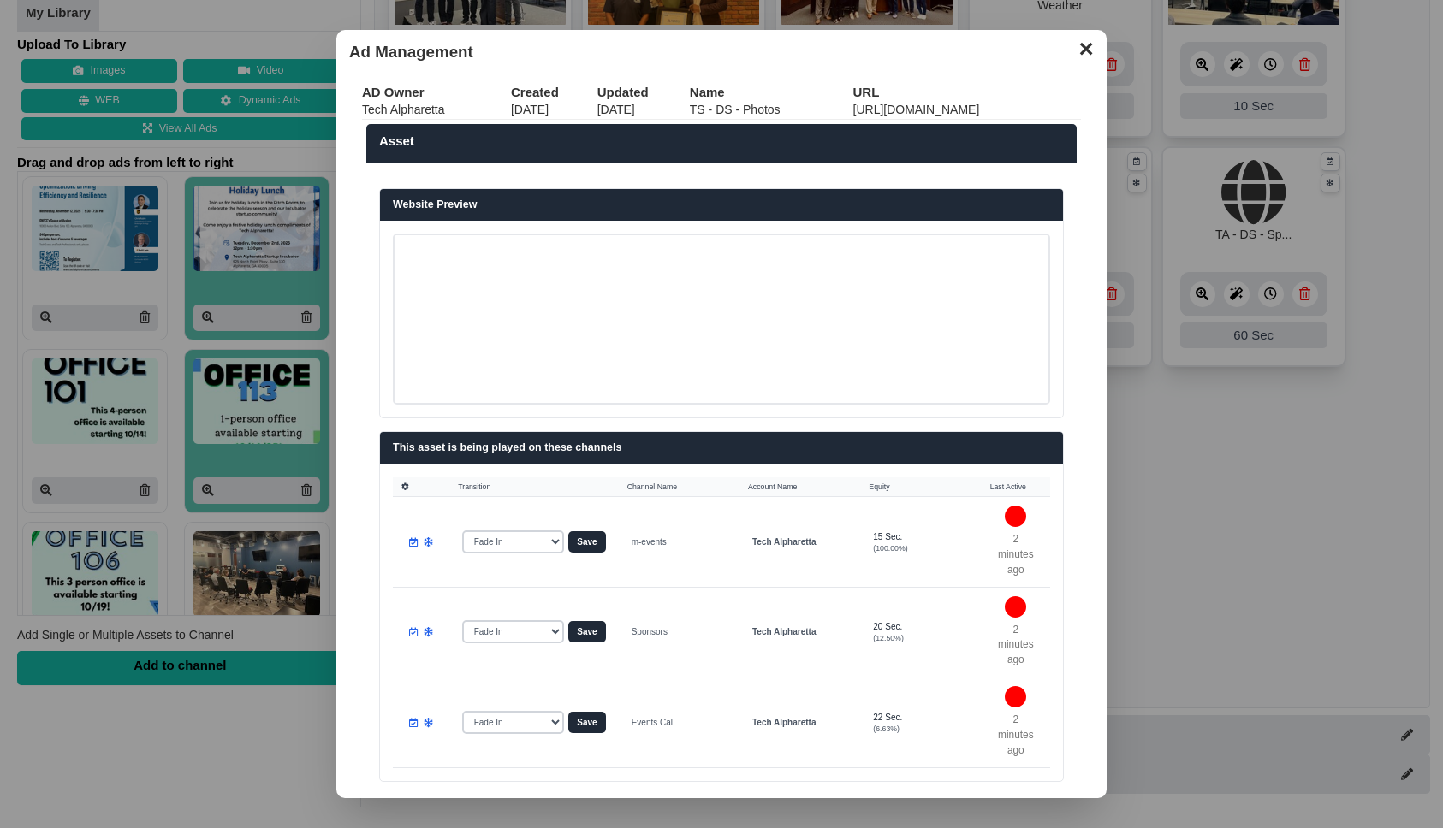
click at [1071, 50] on button "✕" at bounding box center [1085, 47] width 33 height 26
